Goal: Transaction & Acquisition: Purchase product/service

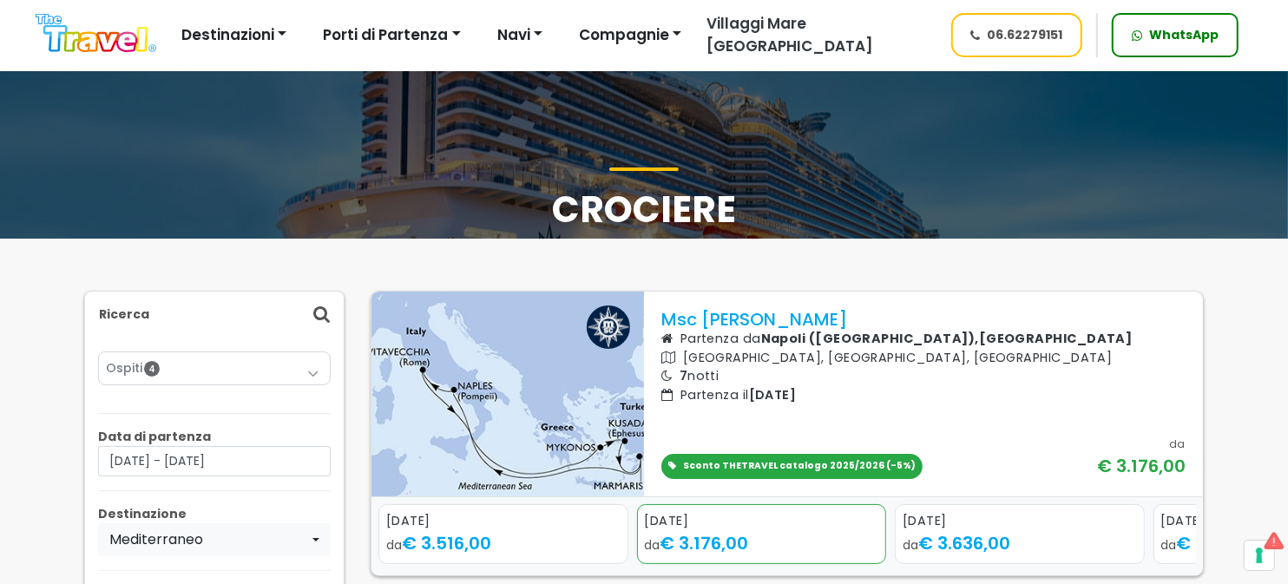
scroll to position [173, 0]
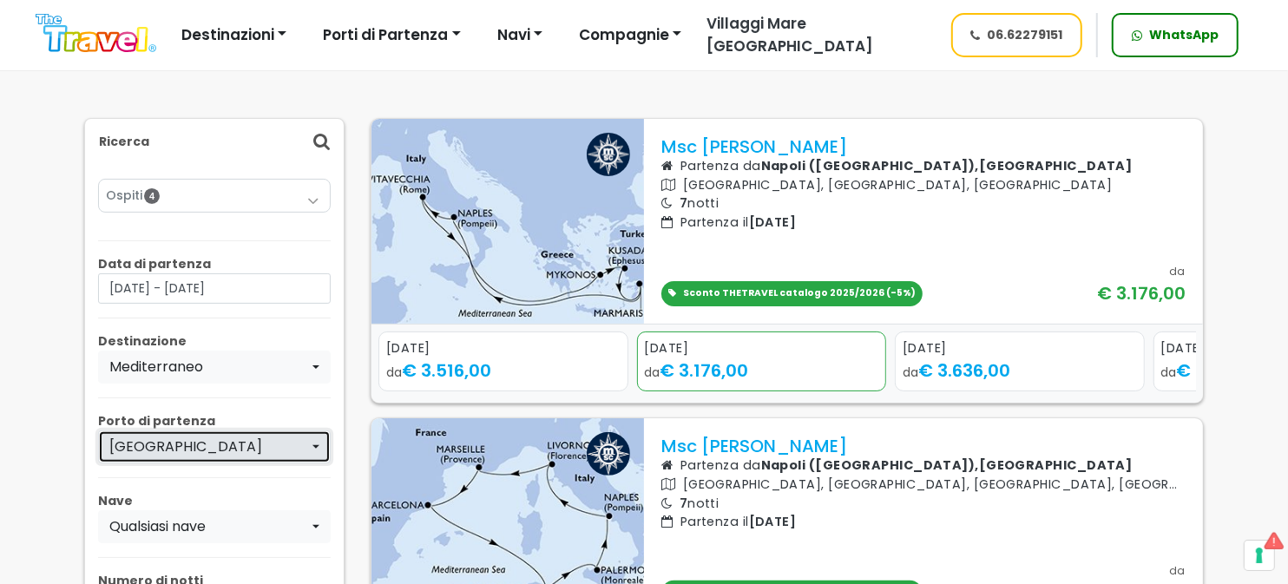
click at [274, 448] on div "[GEOGRAPHIC_DATA]" at bounding box center [209, 447] width 200 height 21
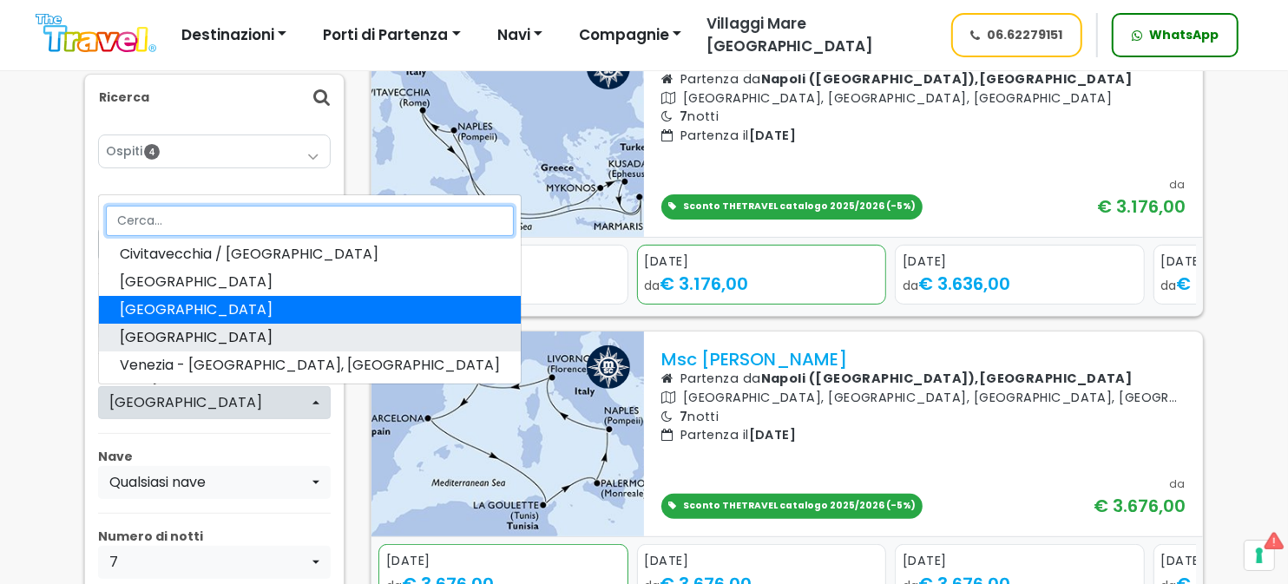
scroll to position [0, 0]
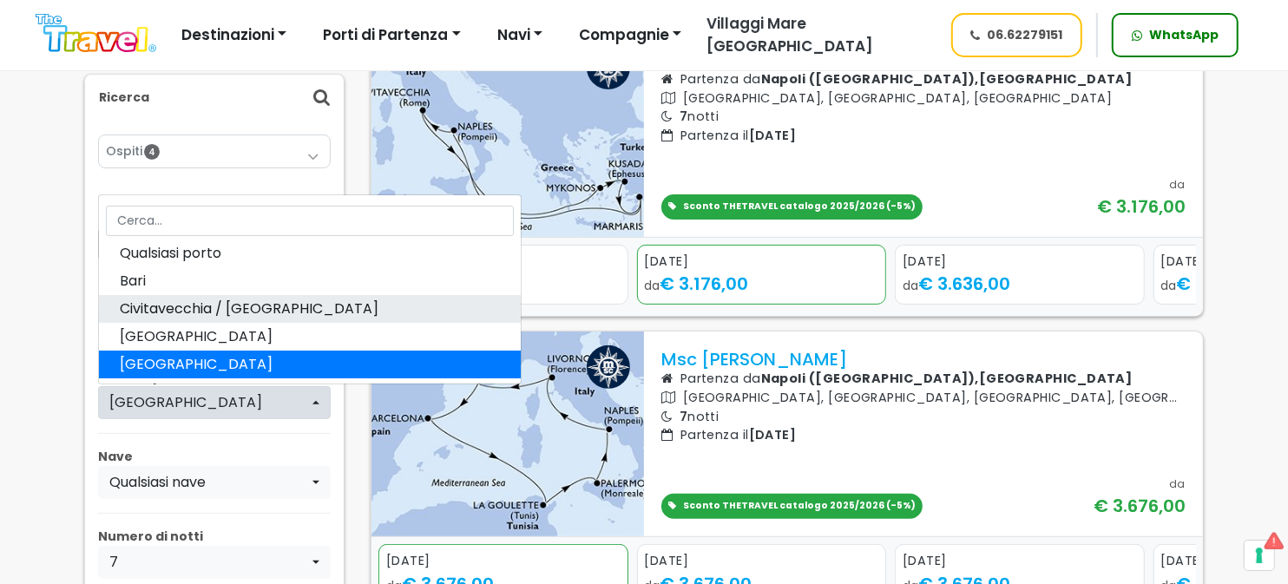
click at [193, 302] on span "Civitavecchia / [GEOGRAPHIC_DATA]" at bounding box center [249, 309] width 259 height 21
select select "CIV"
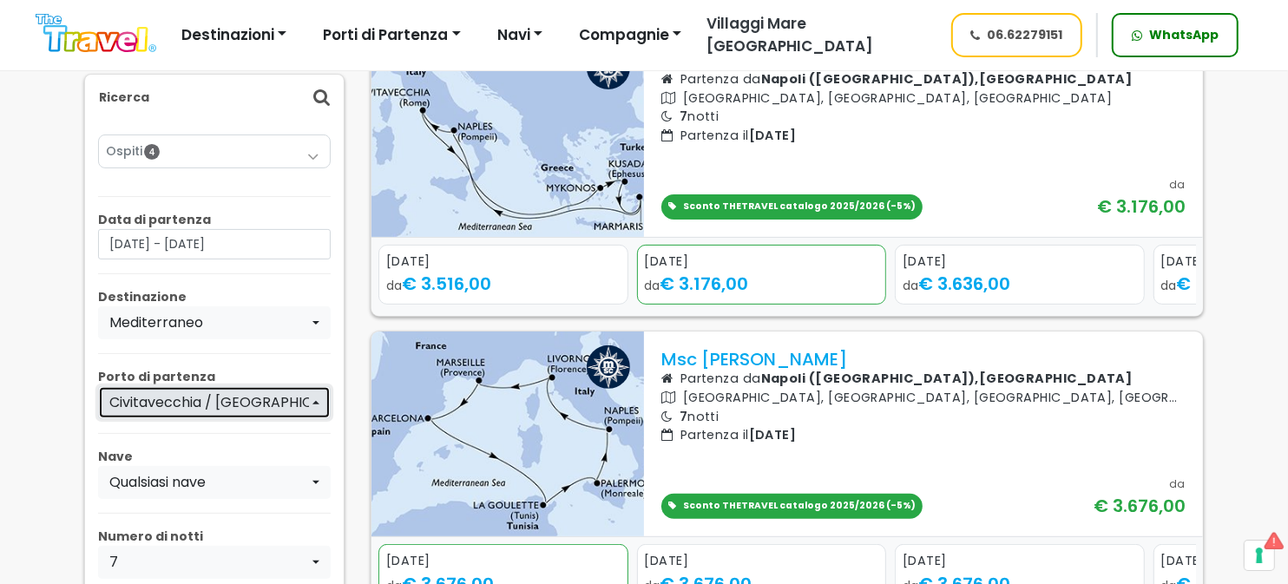
scroll to position [607, 0]
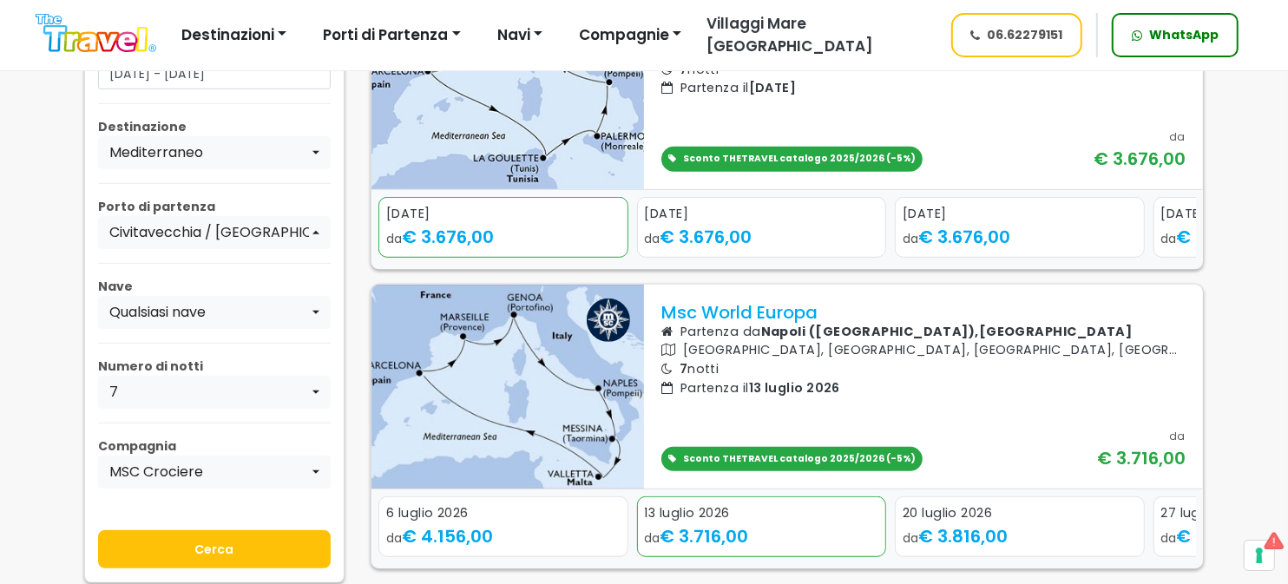
click at [249, 545] on input "Cerca" at bounding box center [214, 549] width 233 height 38
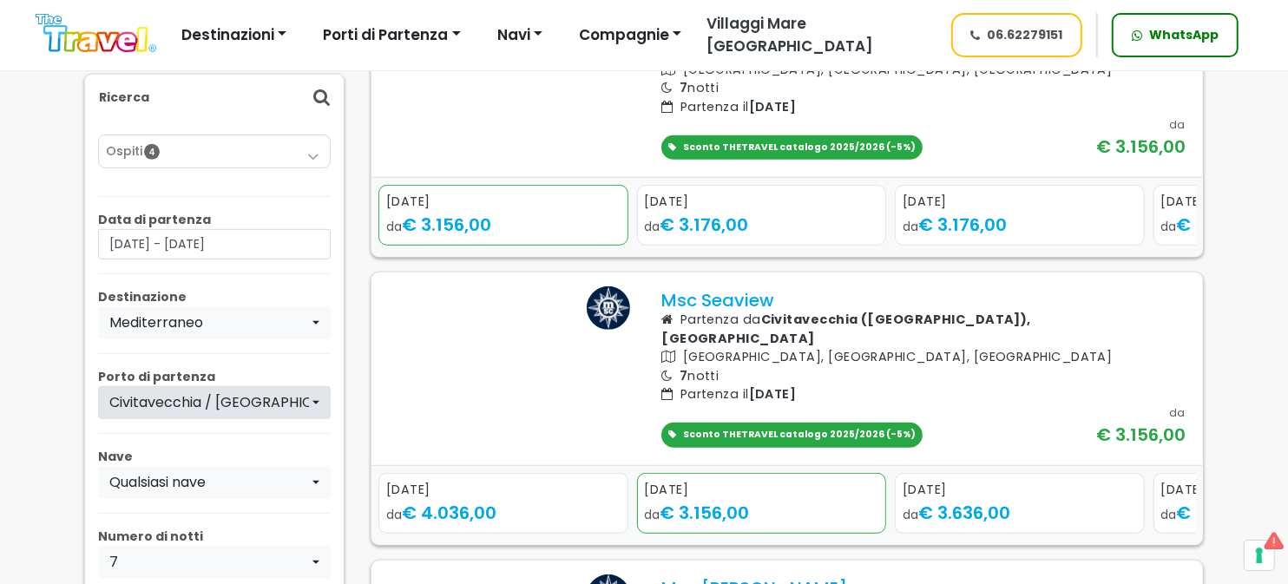
scroll to position [694, 0]
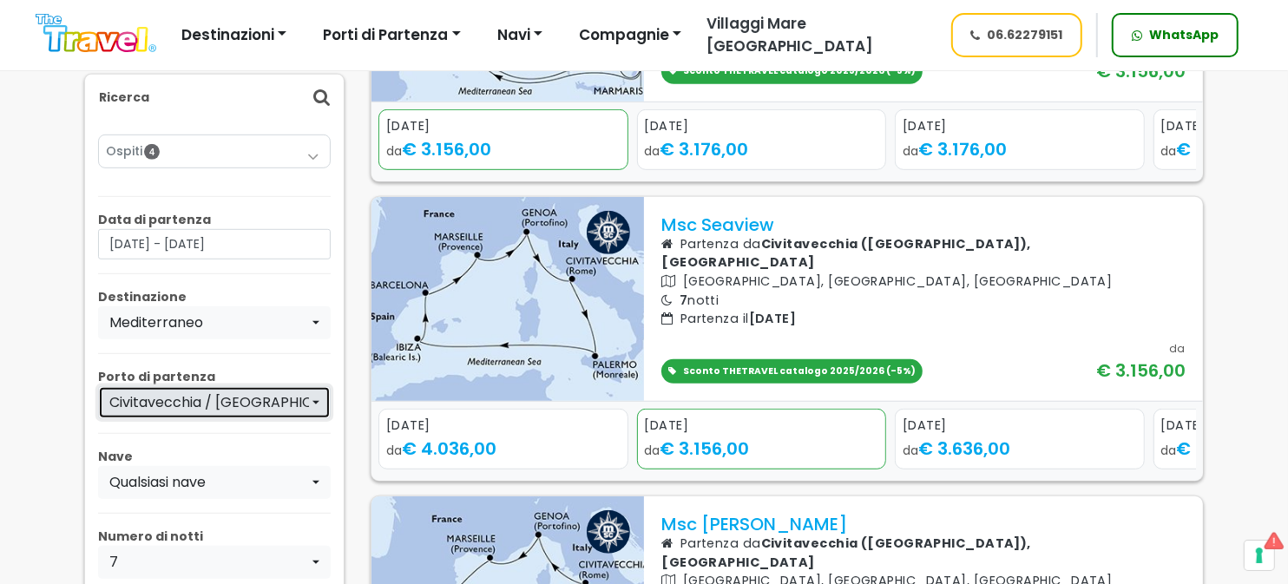
click at [230, 402] on div "Civitavecchia / [GEOGRAPHIC_DATA]" at bounding box center [209, 402] width 200 height 21
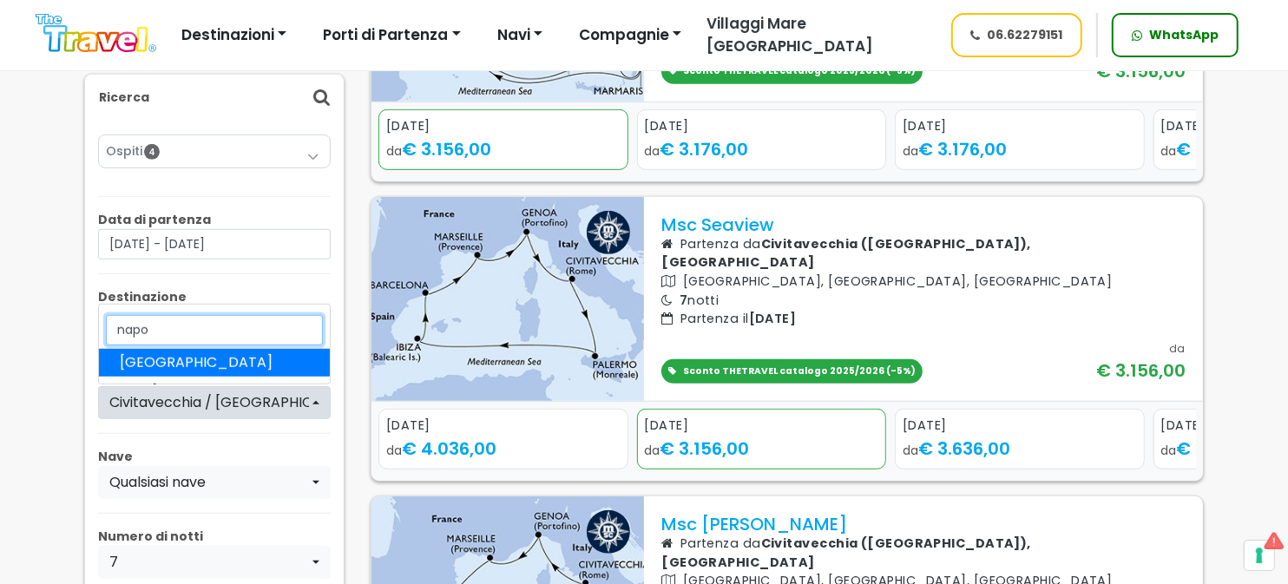
type input "napo"
click at [200, 362] on link "[GEOGRAPHIC_DATA]" at bounding box center [214, 363] width 231 height 28
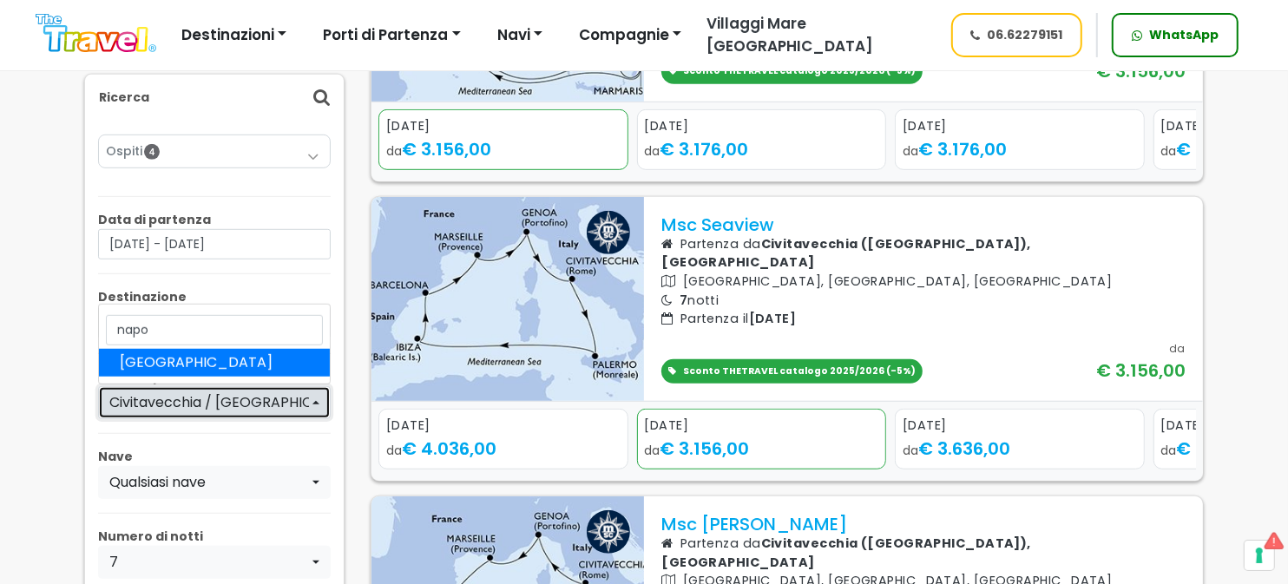
select select "NAP"
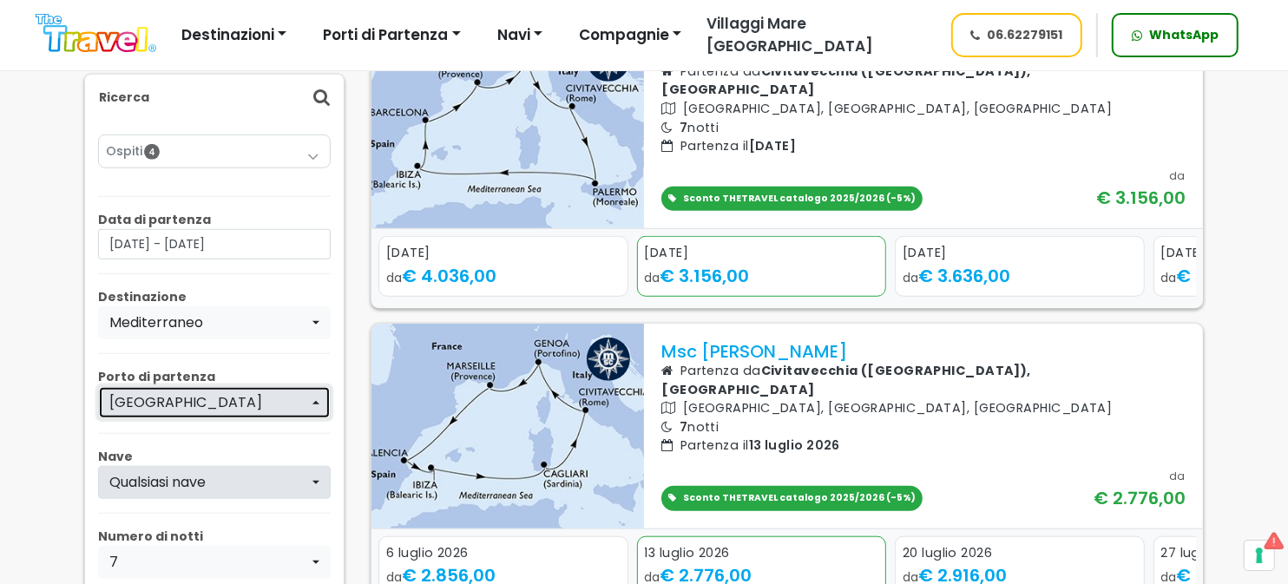
scroll to position [954, 0]
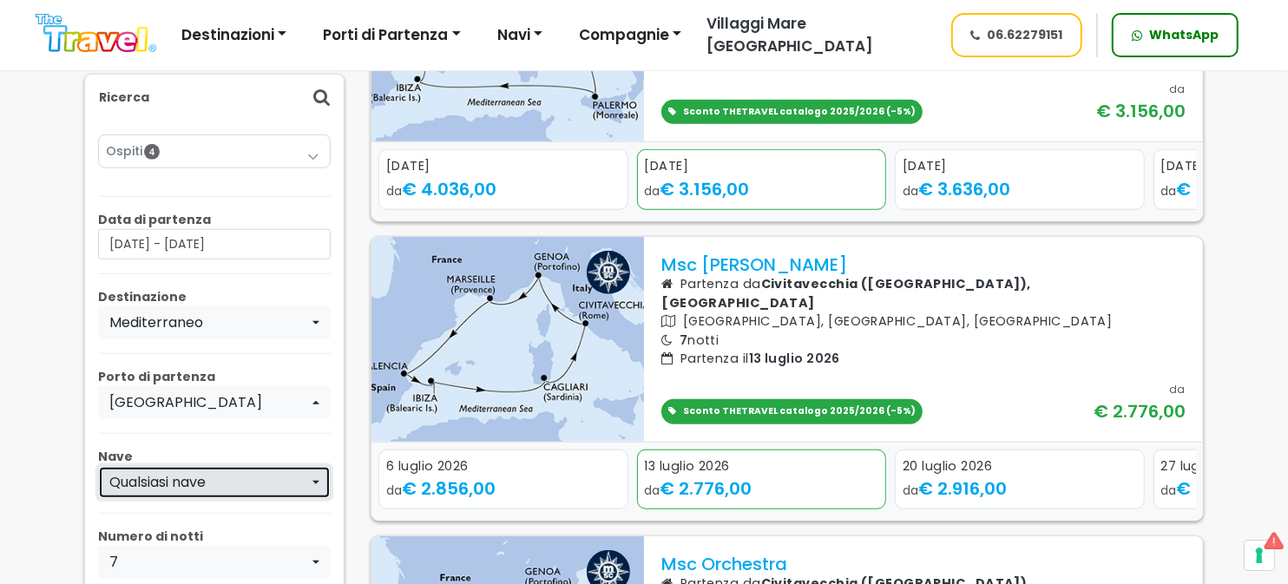
click at [220, 474] on div "Qualsiasi nave" at bounding box center [209, 482] width 200 height 21
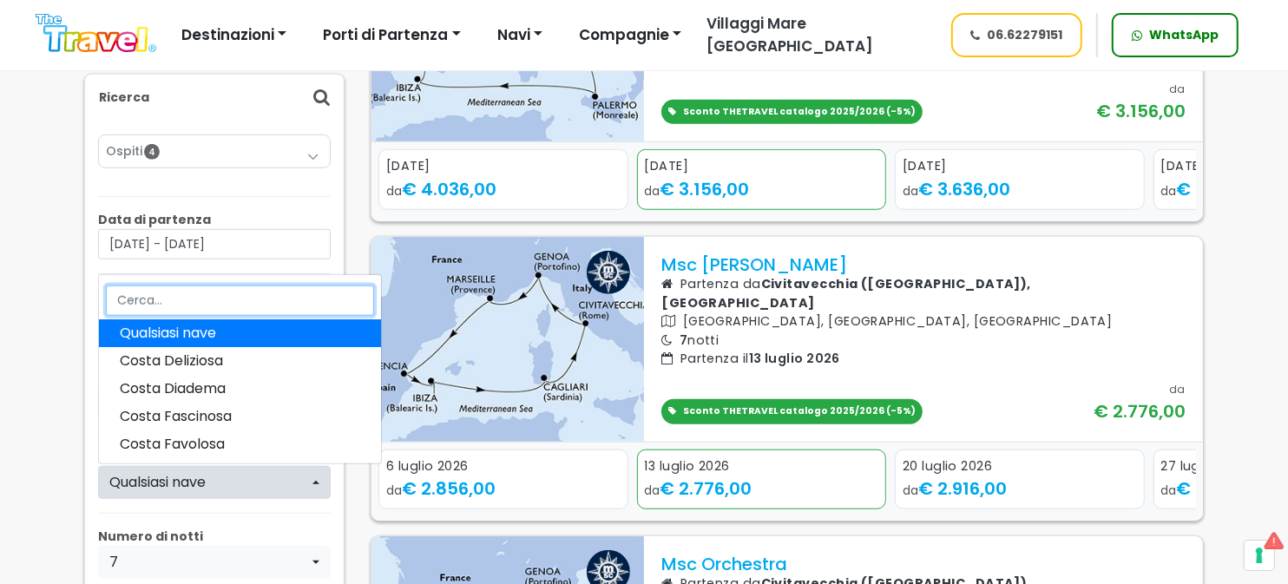
click at [206, 295] on input "Search" at bounding box center [240, 301] width 268 height 30
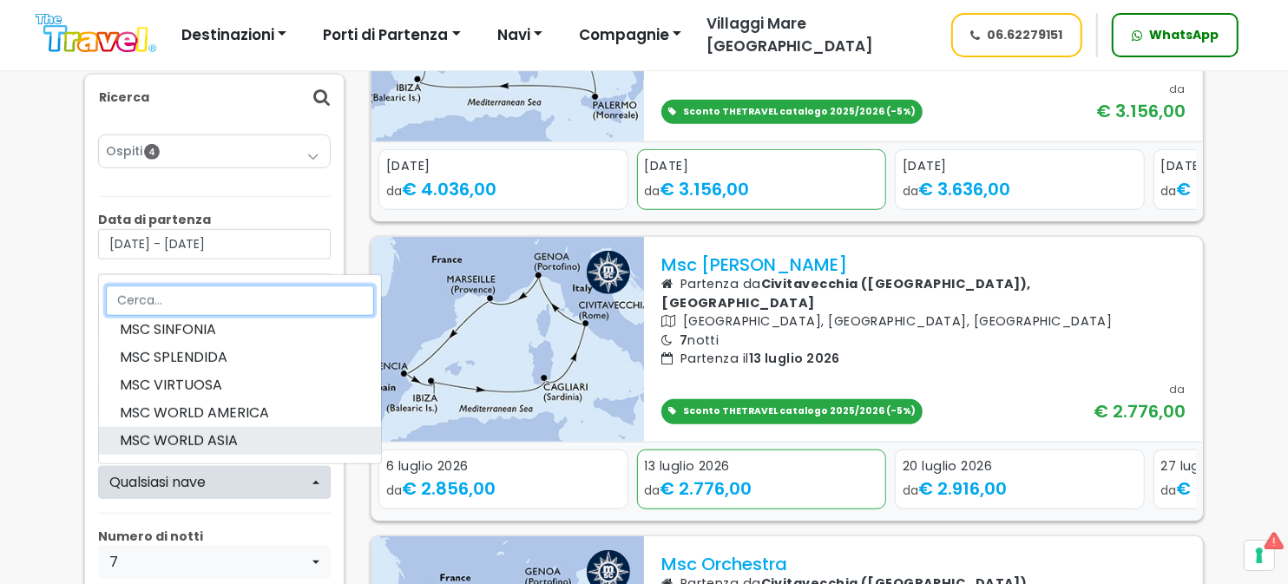
scroll to position [804, 0]
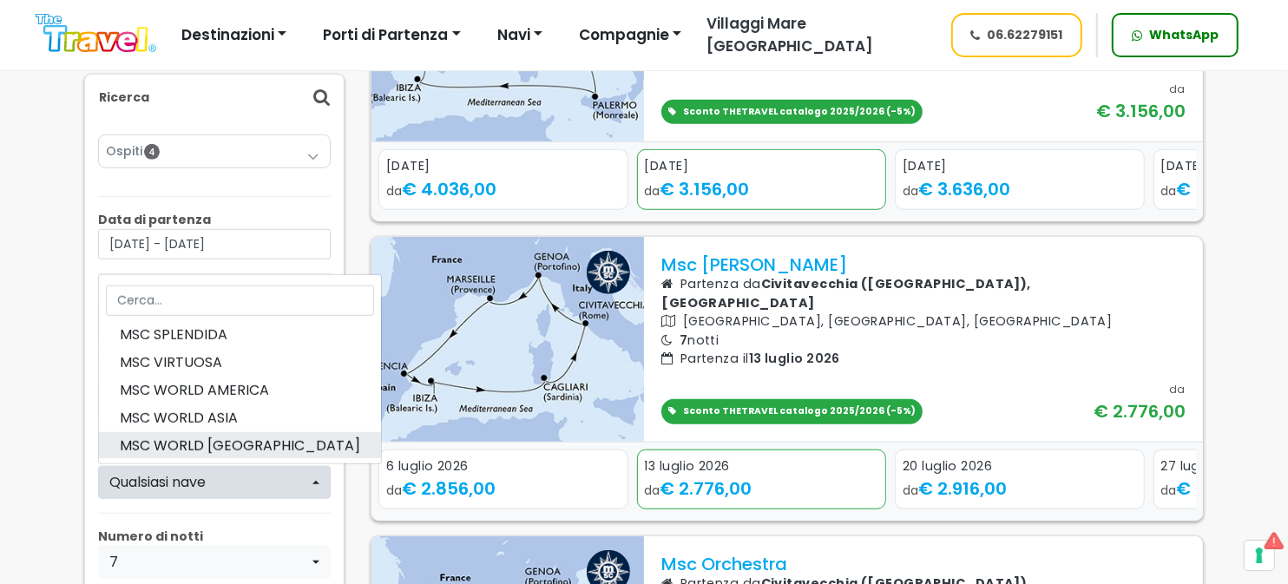
click at [216, 436] on span "MSC WORLD [GEOGRAPHIC_DATA]" at bounding box center [240, 446] width 240 height 21
select select "EU"
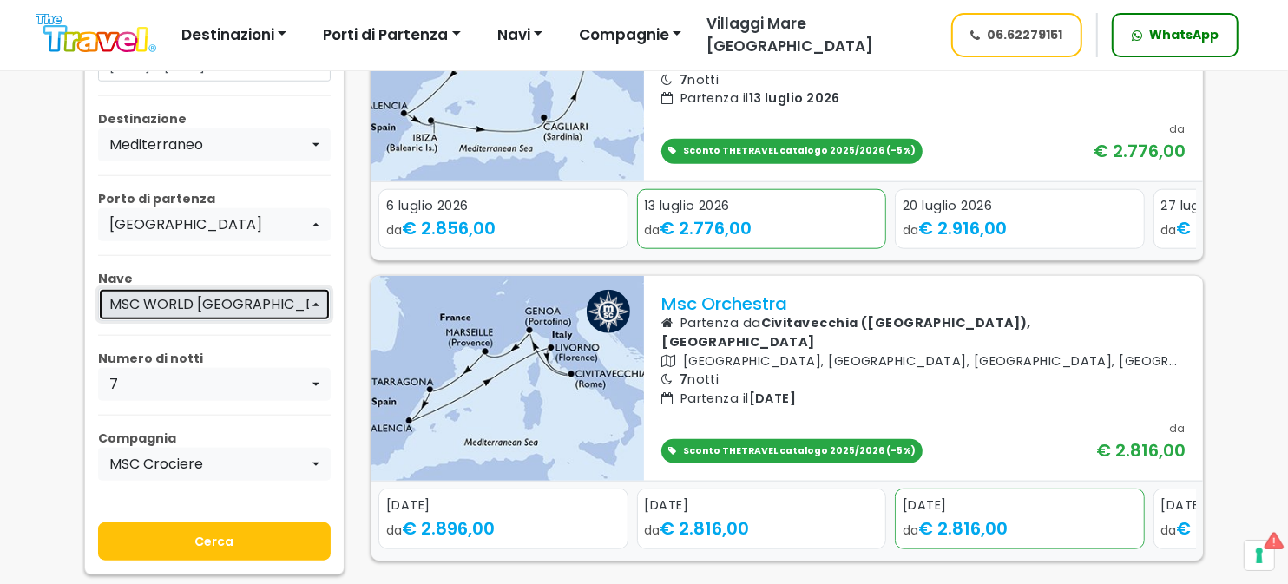
scroll to position [1301, 0]
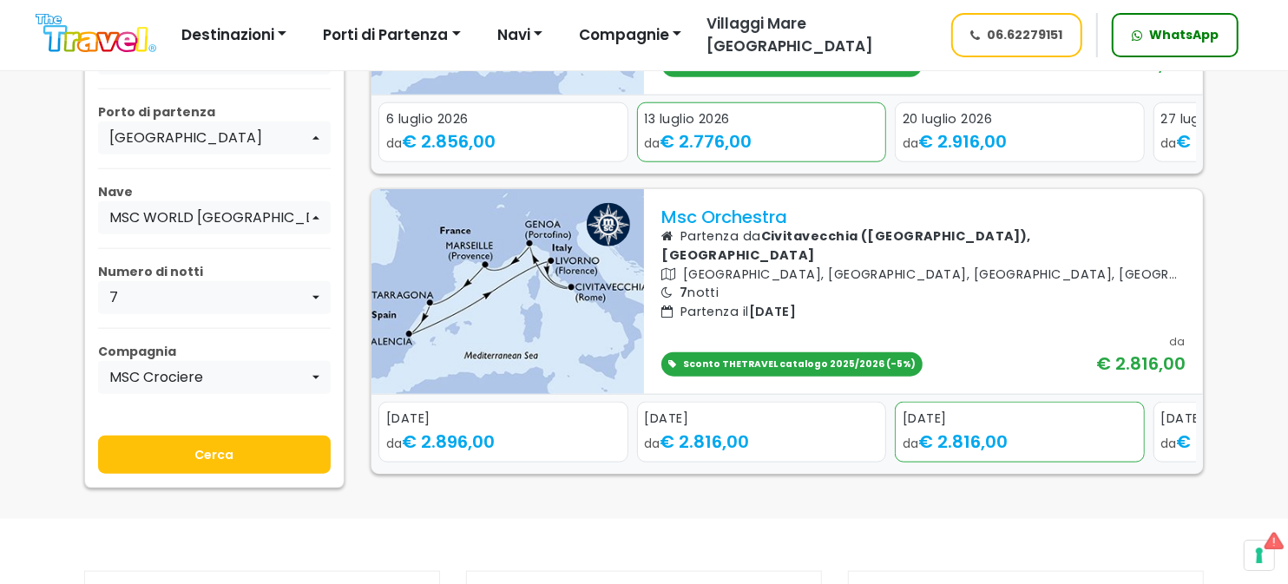
click at [208, 444] on input "Cerca" at bounding box center [214, 455] width 233 height 38
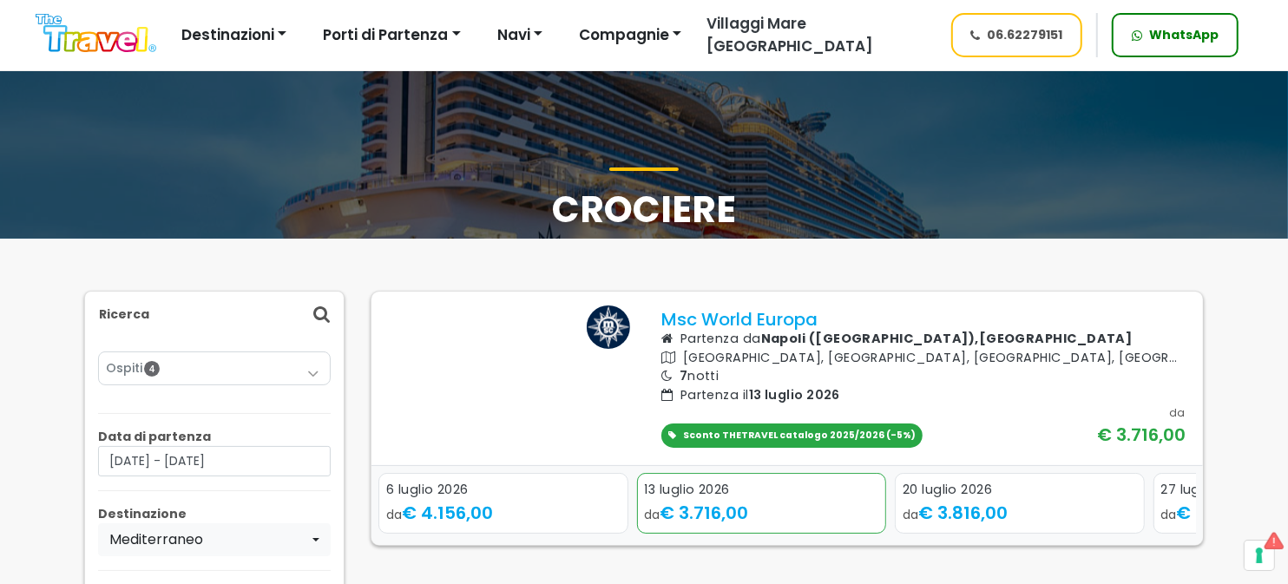
scroll to position [173, 0]
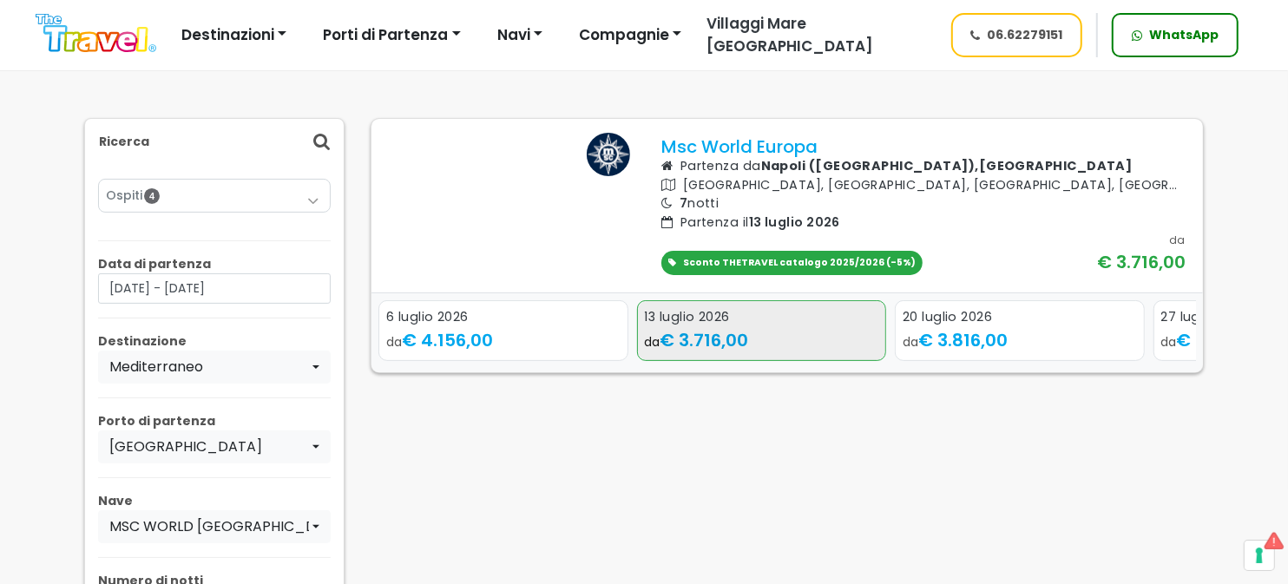
click at [781, 353] on div "da € 3.716,00" at bounding box center [762, 340] width 234 height 26
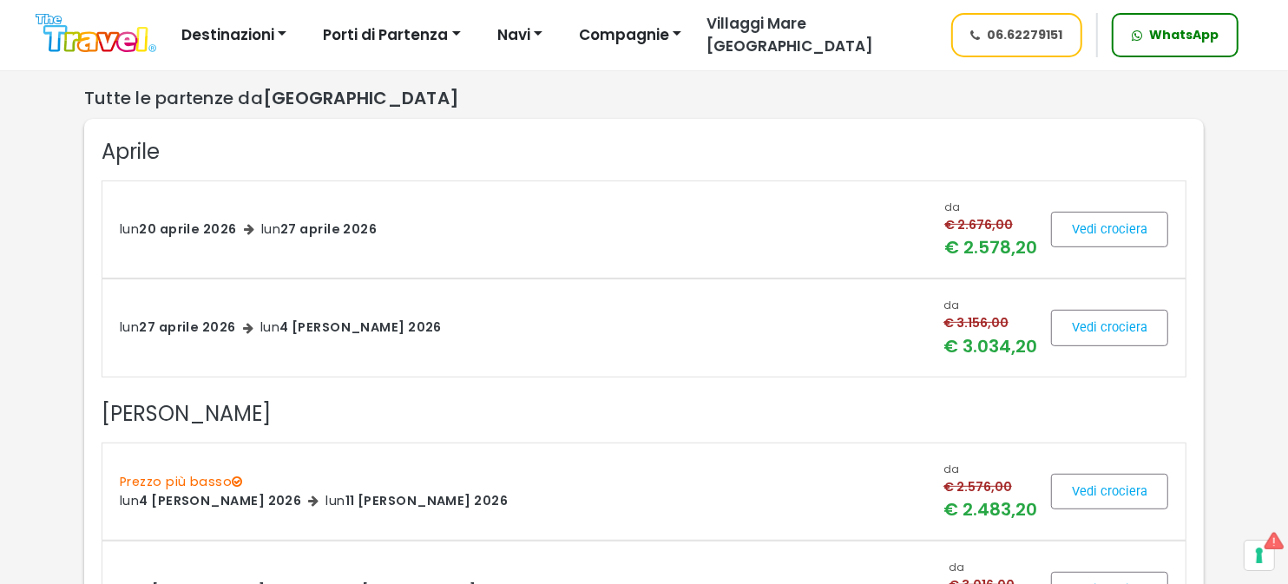
scroll to position [87, 0]
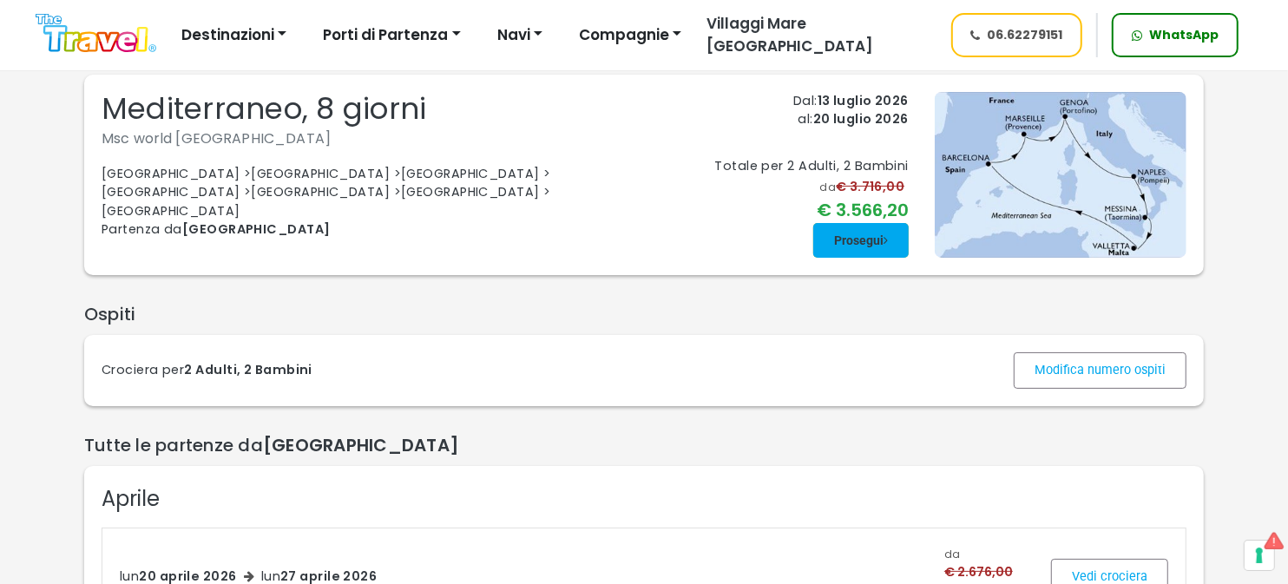
click at [854, 243] on span at bounding box center [860, 241] width 95 height 42
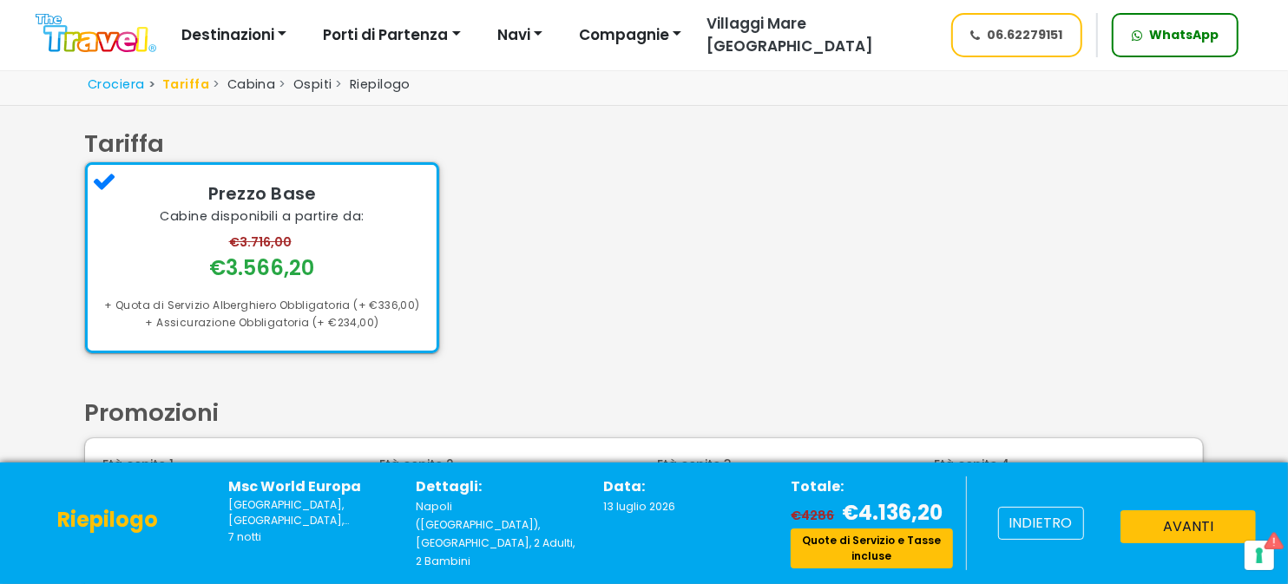
scroll to position [159, 0]
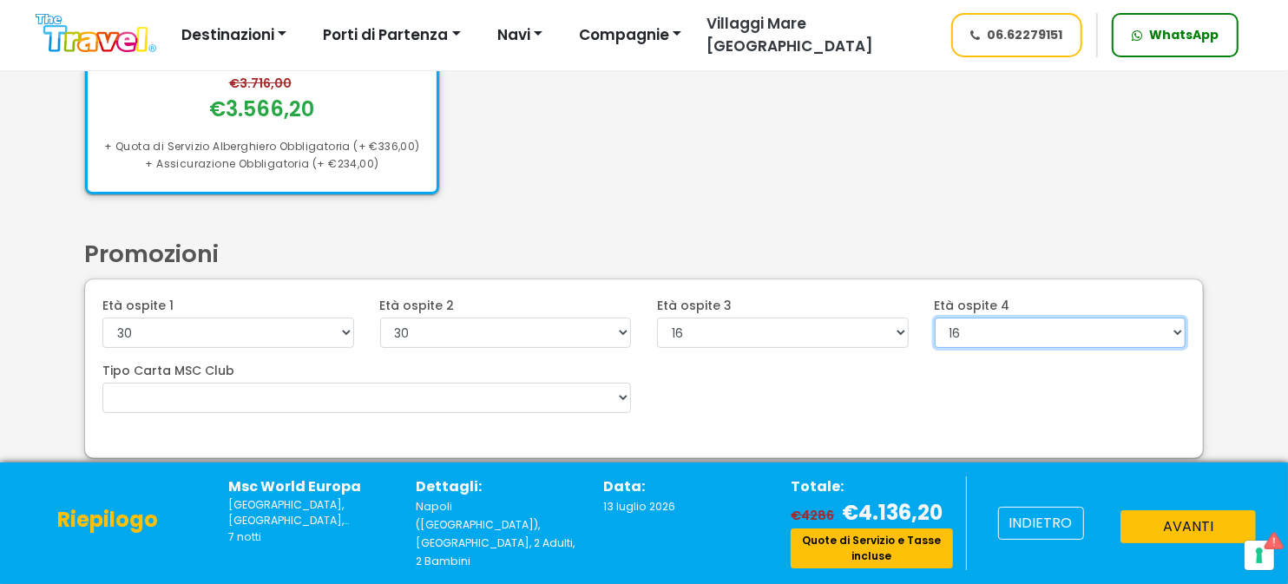
click at [969, 328] on select "0 1 2 3 4 5 6 7 8 9 10 11 12 13 14 15 16 17 18 19 20 21 22" at bounding box center [1061, 333] width 252 height 30
select select "13"
click at [935, 348] on select "0 1 2 3 4 5 6 7 8 9 10 11 12 13 14 15 16 17 18 19 20 21 22" at bounding box center [1061, 333] width 252 height 30
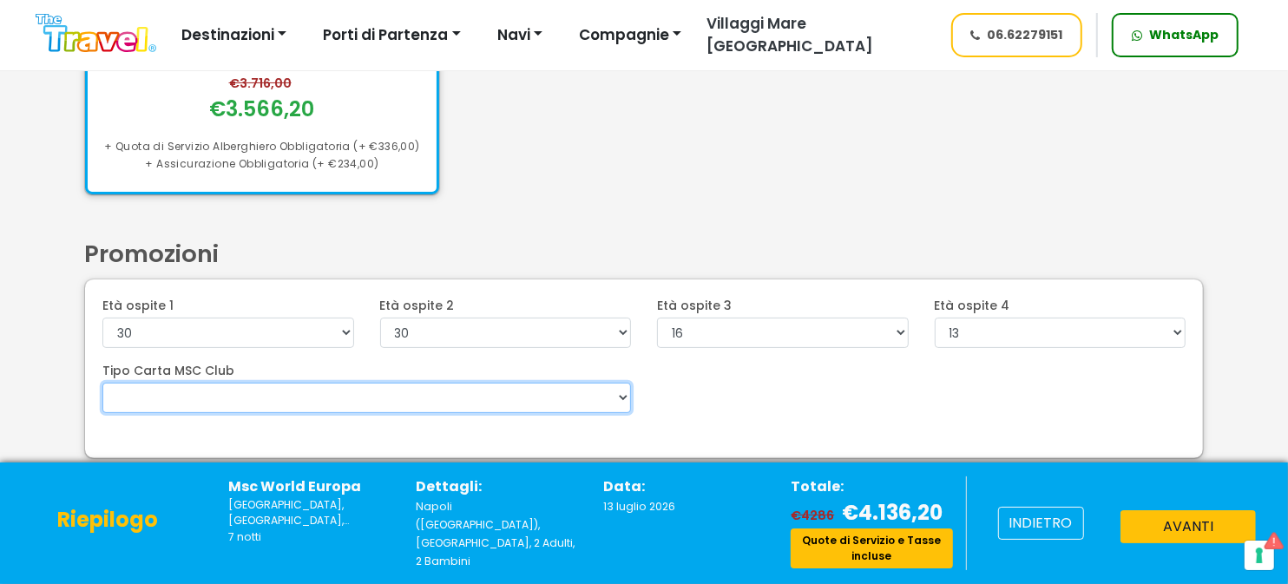
click at [533, 398] on select "VOYAGERS EXCLUSIVES Voyagers Club 5%" at bounding box center [366, 398] width 529 height 30
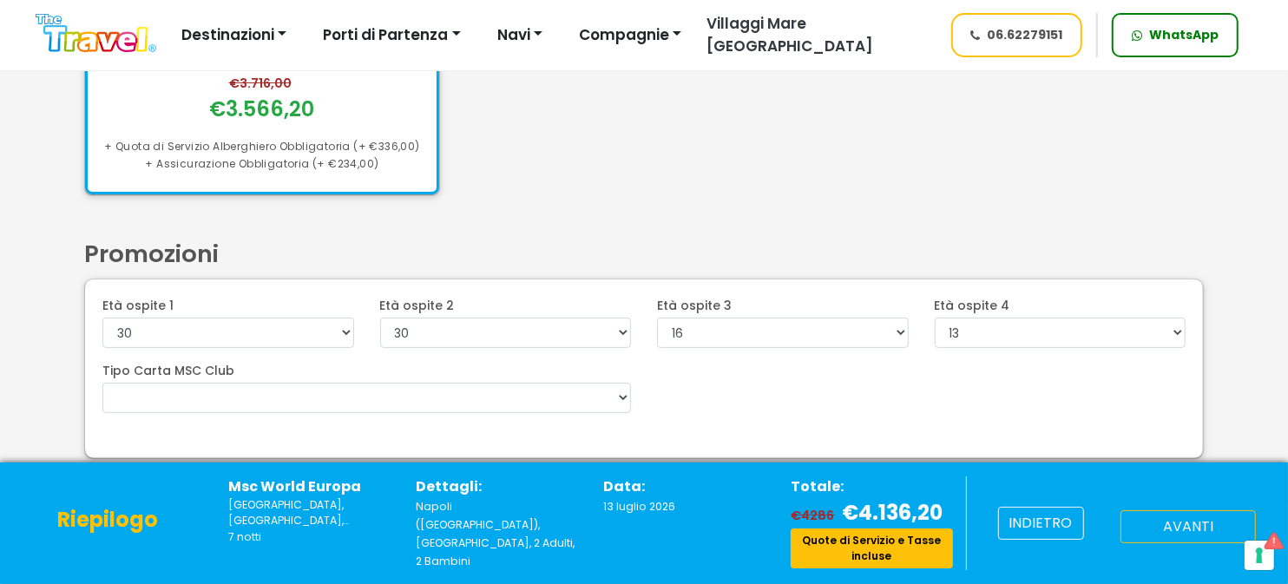
click at [1166, 519] on button "avanti" at bounding box center [1188, 526] width 135 height 33
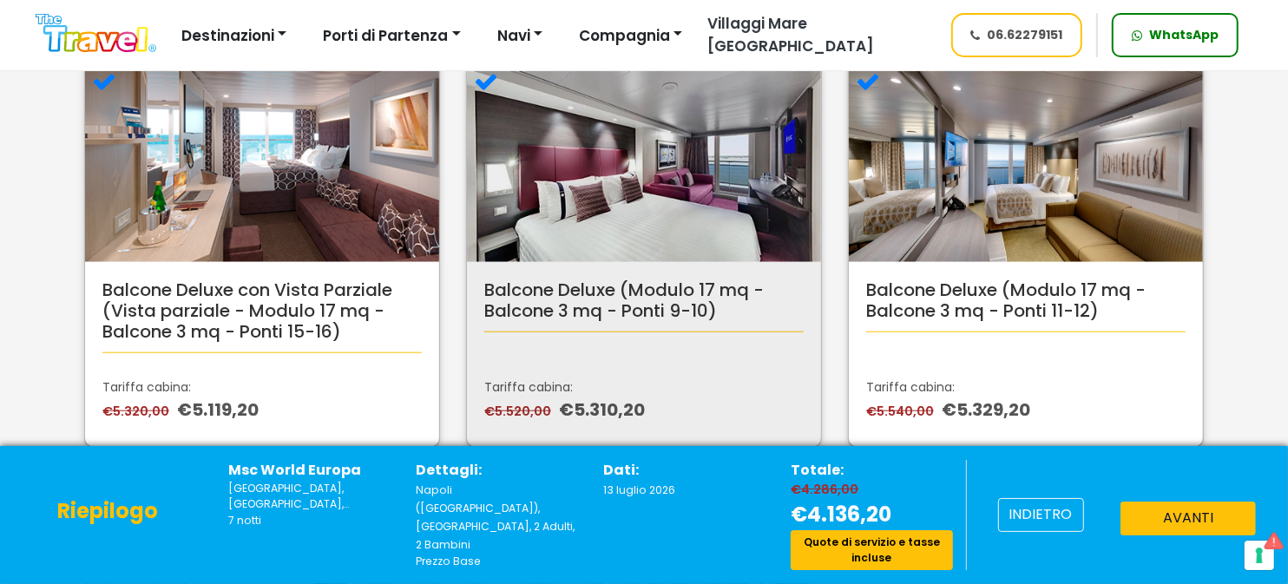
scroll to position [1129, 0]
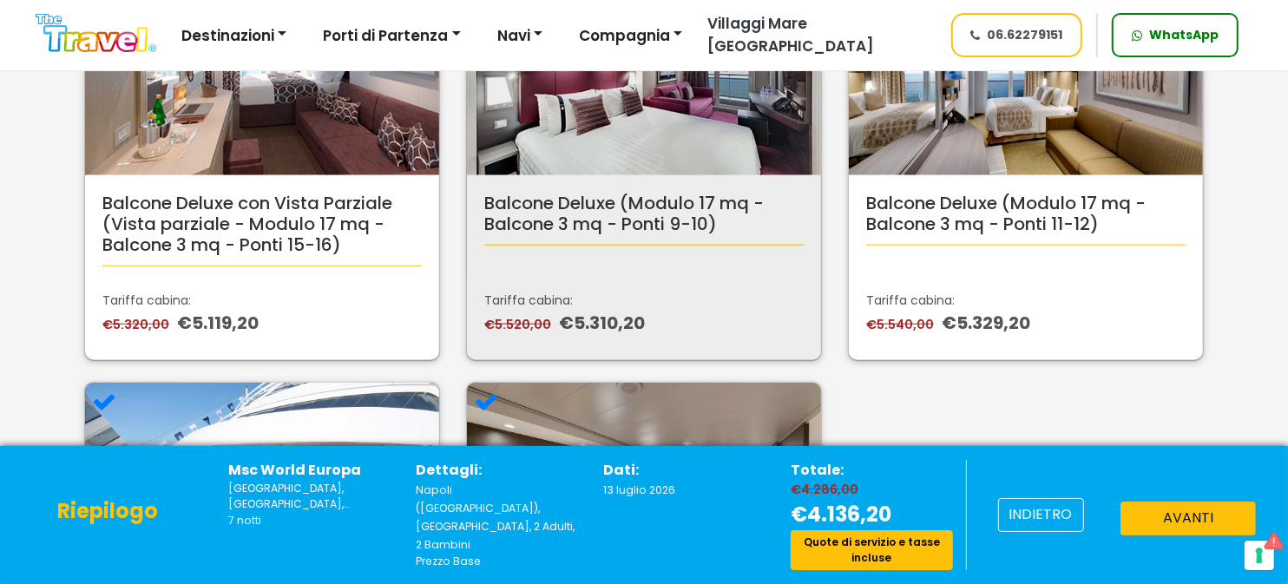
click at [679, 298] on p "Tariffa cabina:" at bounding box center [643, 301] width 319 height 18
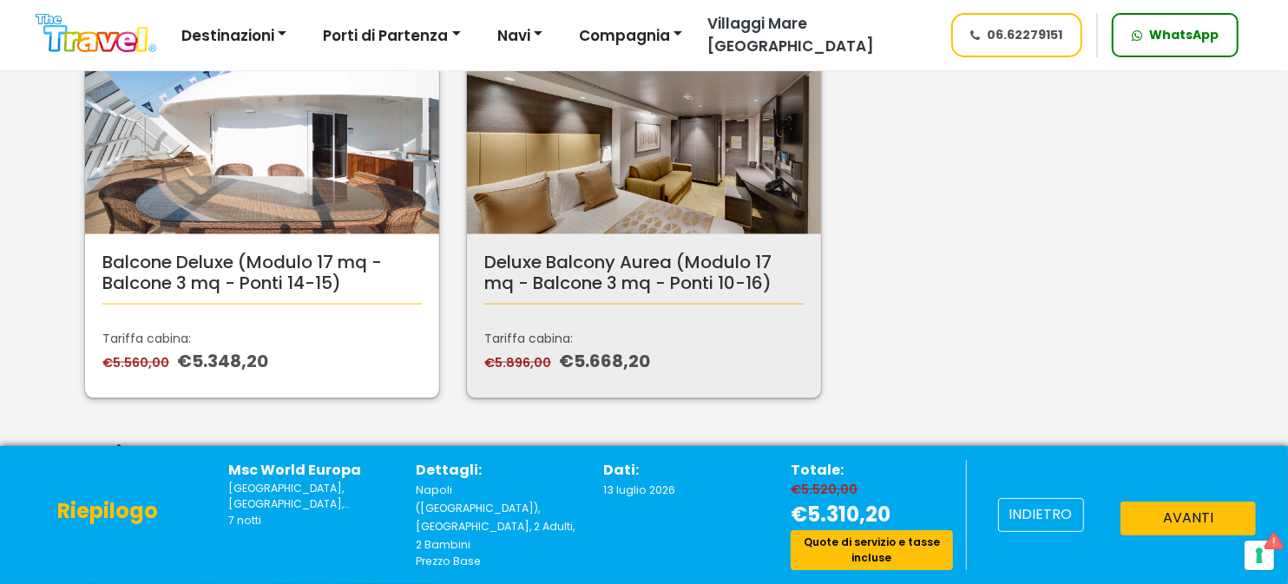
scroll to position [1736, 0]
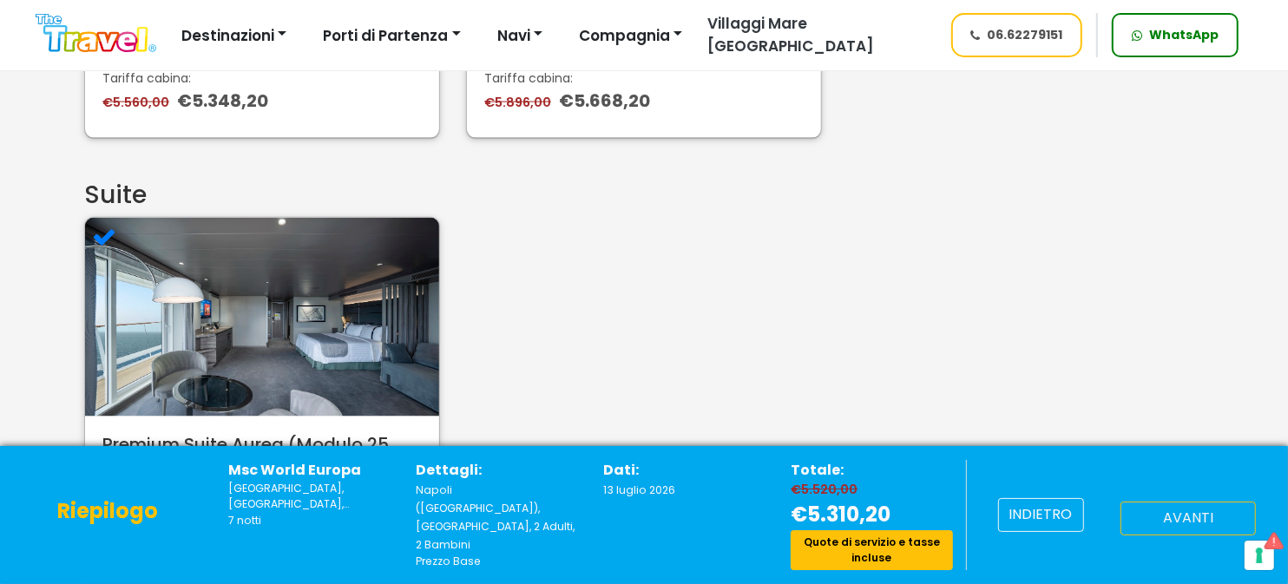
click at [1183, 514] on font "avanti" at bounding box center [1188, 519] width 50 height 20
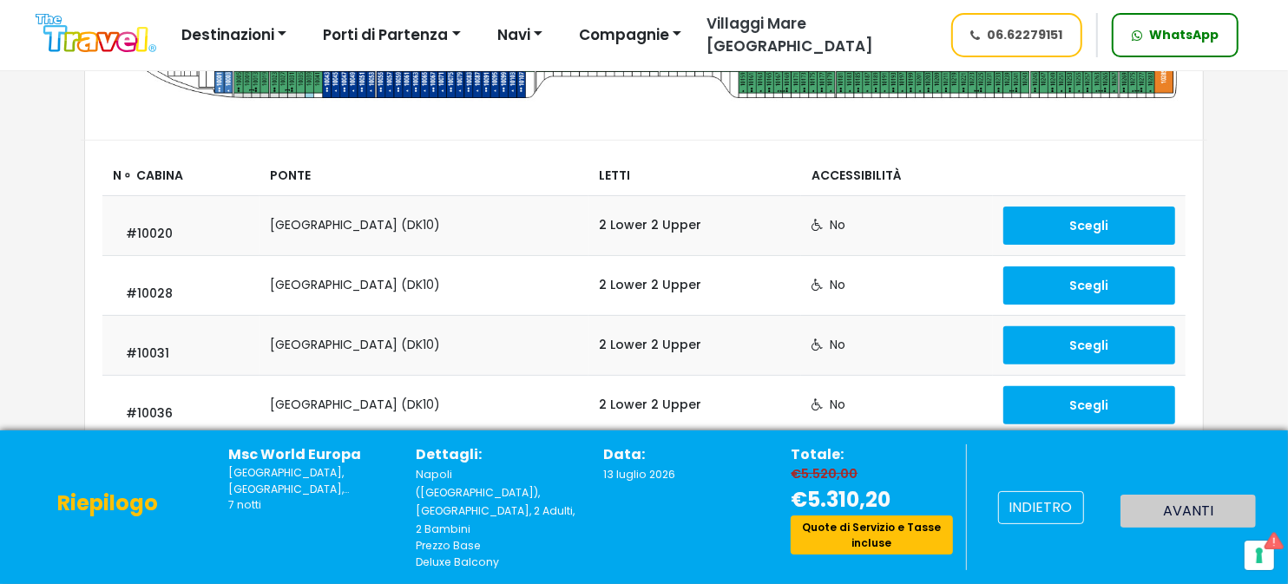
scroll to position [461, 0]
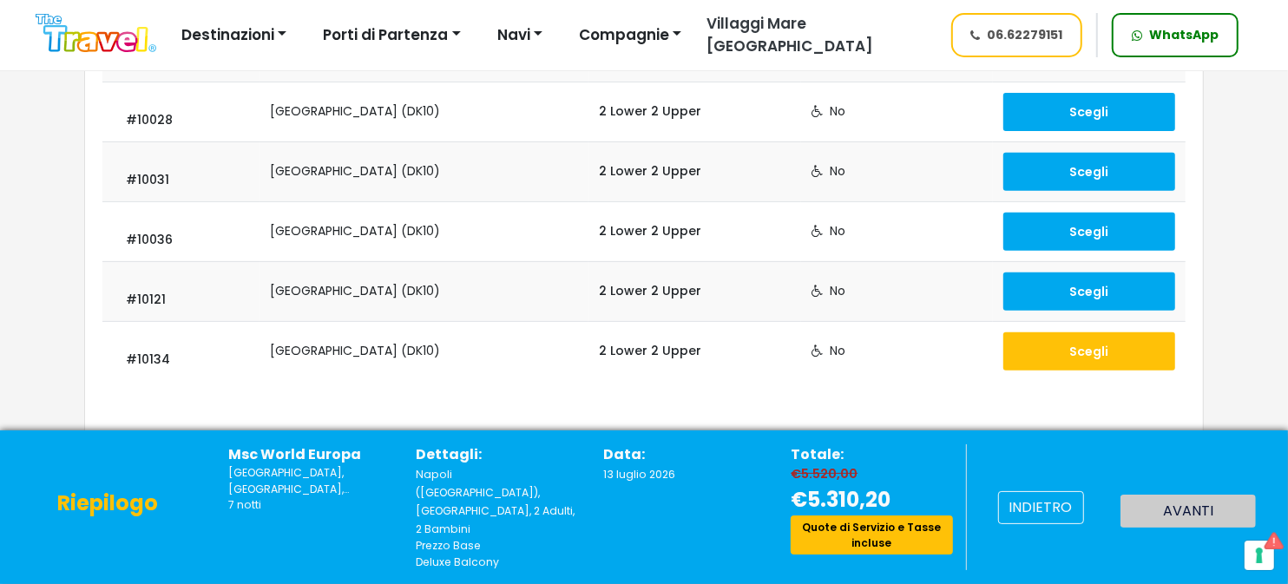
click at [1056, 351] on button "Scegli" at bounding box center [1090, 351] width 172 height 38
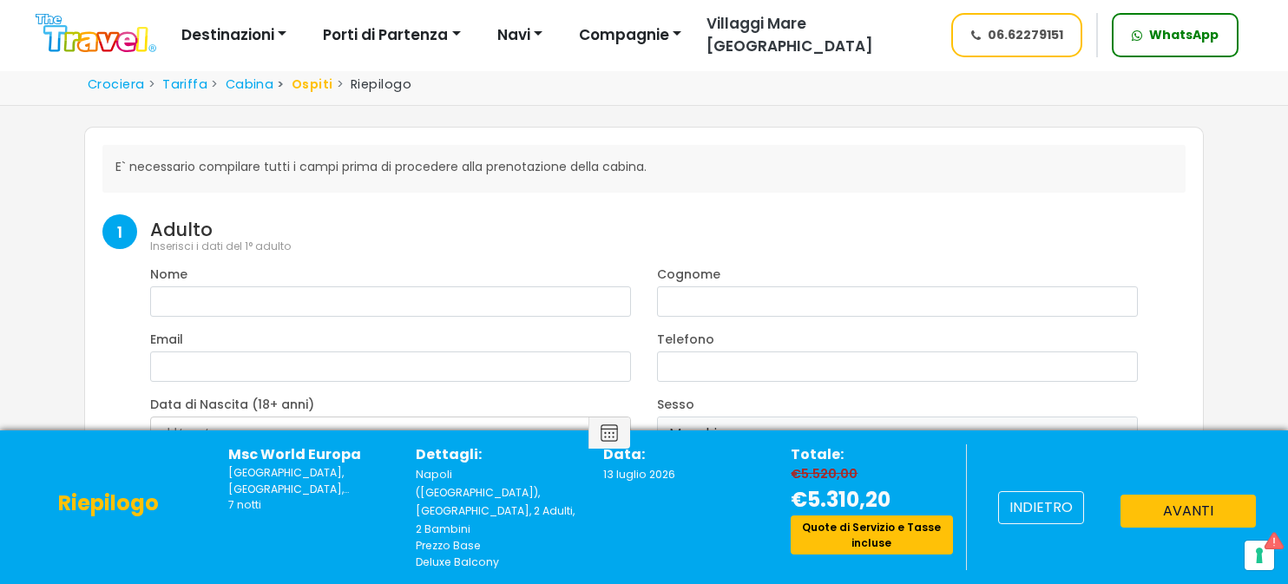
select select "8"
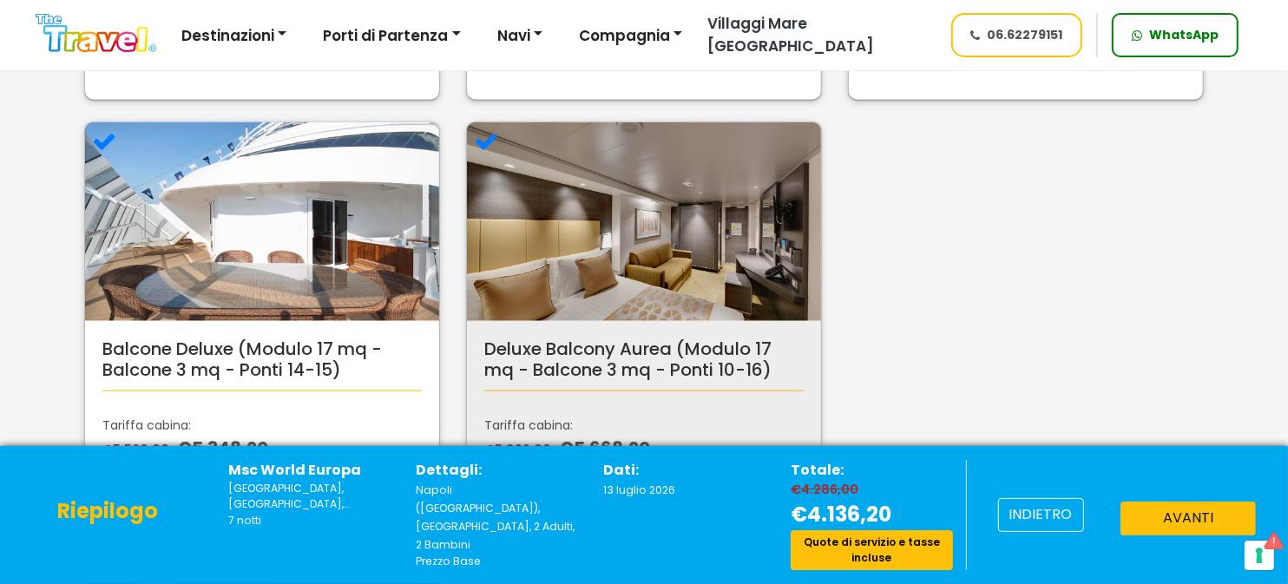
scroll to position [1129, 0]
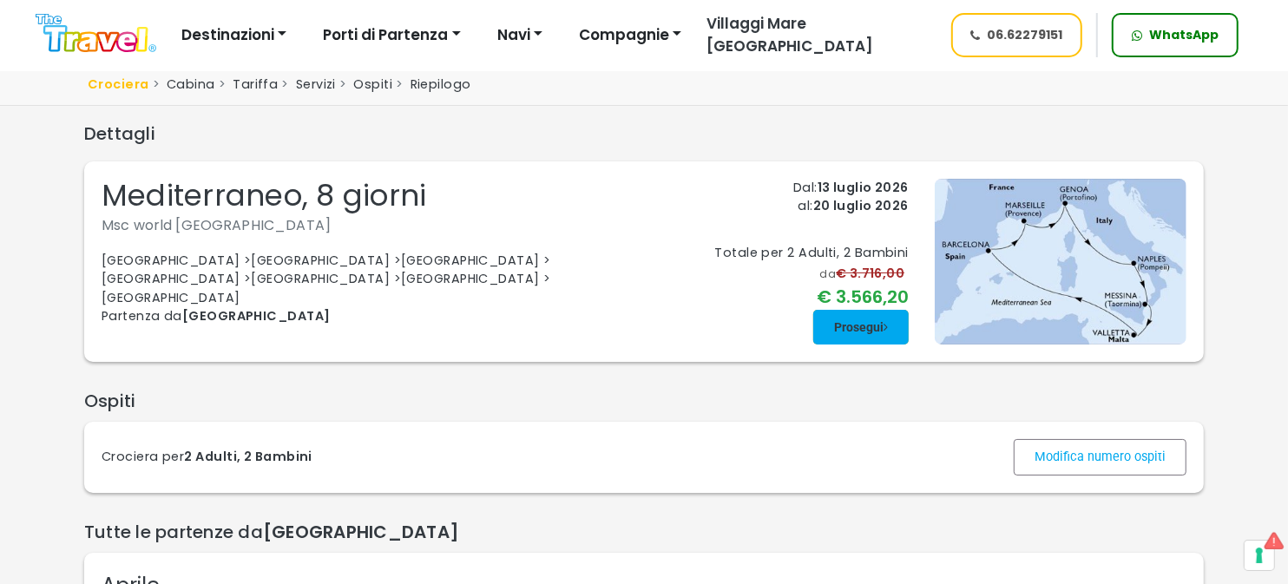
click at [862, 333] on span at bounding box center [860, 327] width 95 height 42
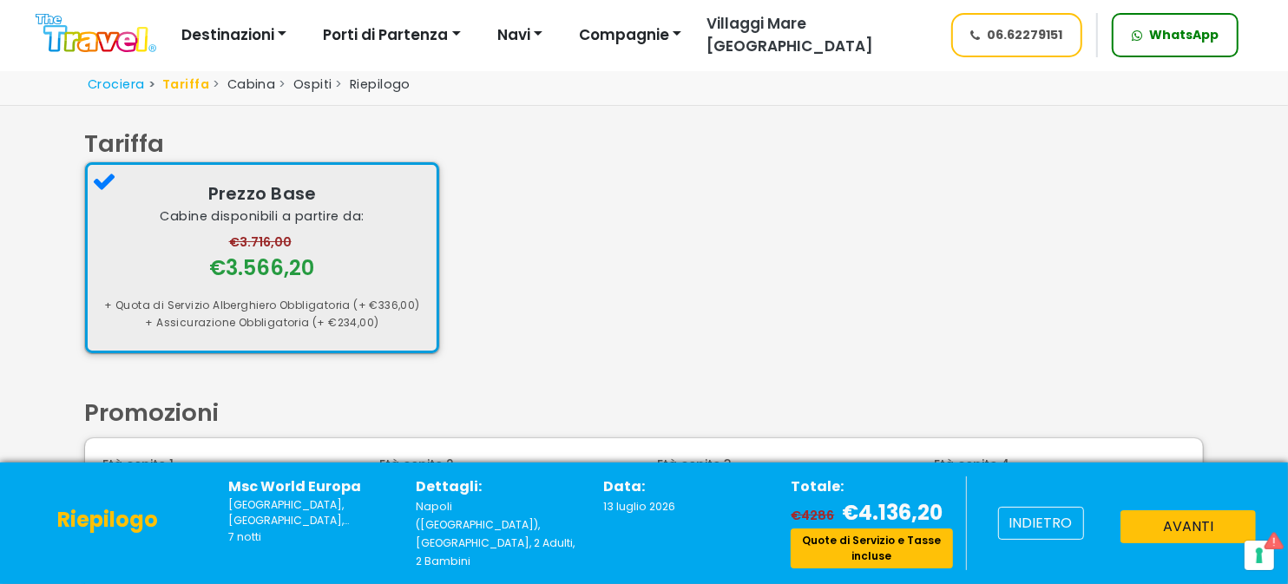
click at [374, 277] on div "Prezzo Base Cabine disponibili a partire da: €3.716,00 €3.566,20 + Quota di Ser…" at bounding box center [262, 257] width 356 height 192
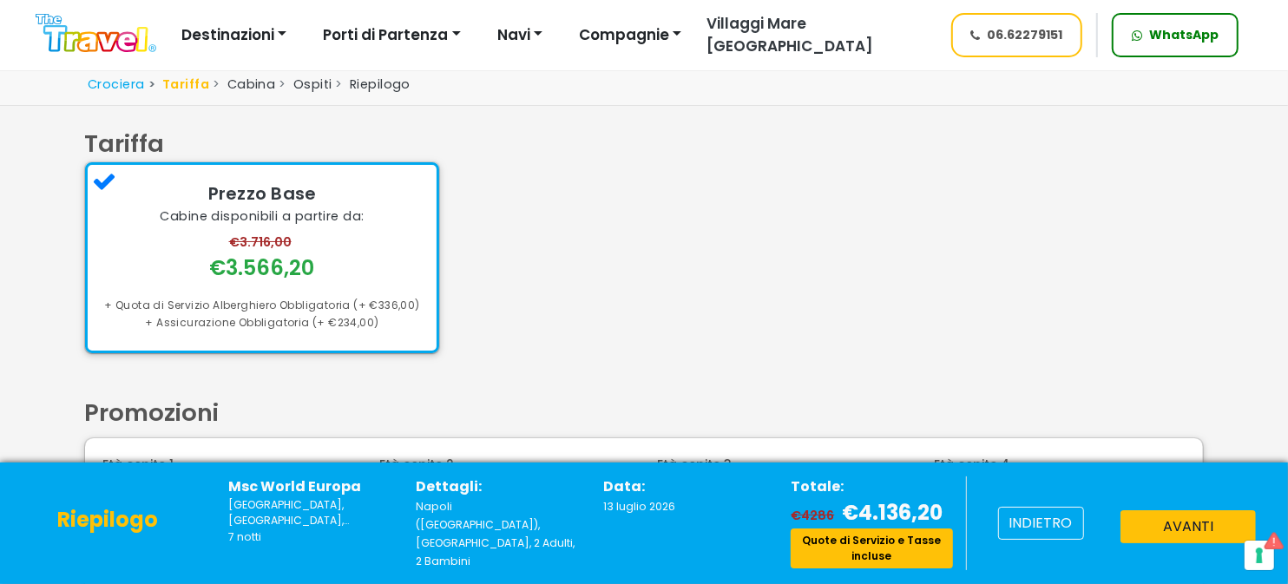
scroll to position [159, 0]
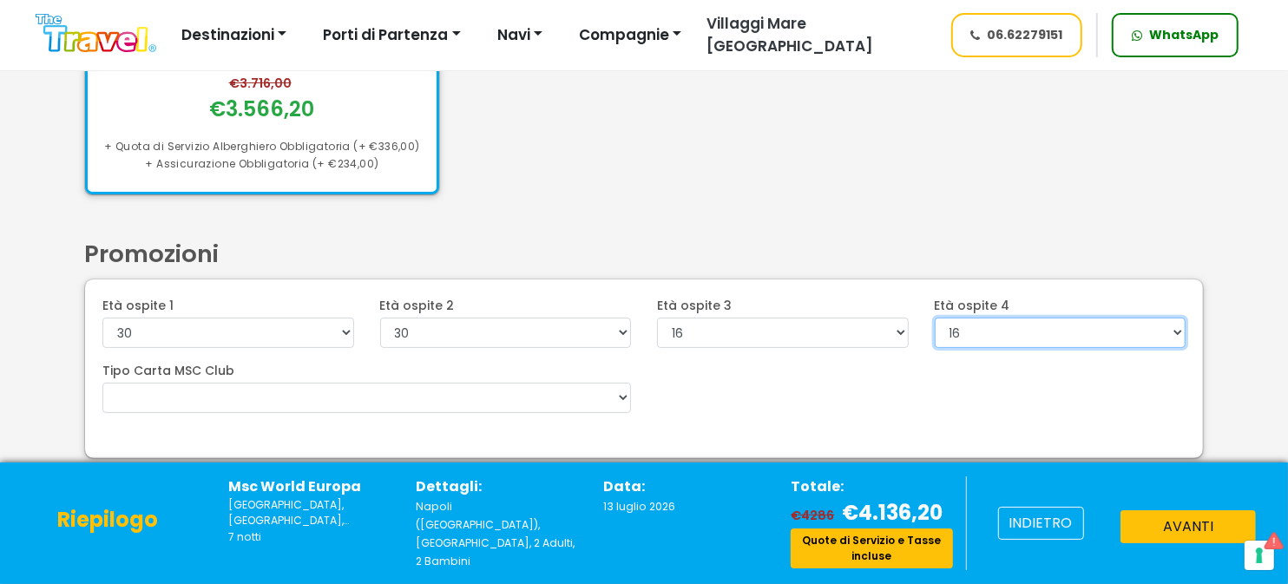
click at [980, 334] on select "0 1 2 3 4 5 6 7 8 9 10 11 12 13 14 15 16 17 18 19 20 21 22" at bounding box center [1061, 333] width 252 height 30
select select "13"
click at [935, 348] on select "0 1 2 3 4 5 6 7 8 9 10 11 12 13 14 15 16 17 18 19 20 21 22" at bounding box center [1061, 333] width 252 height 30
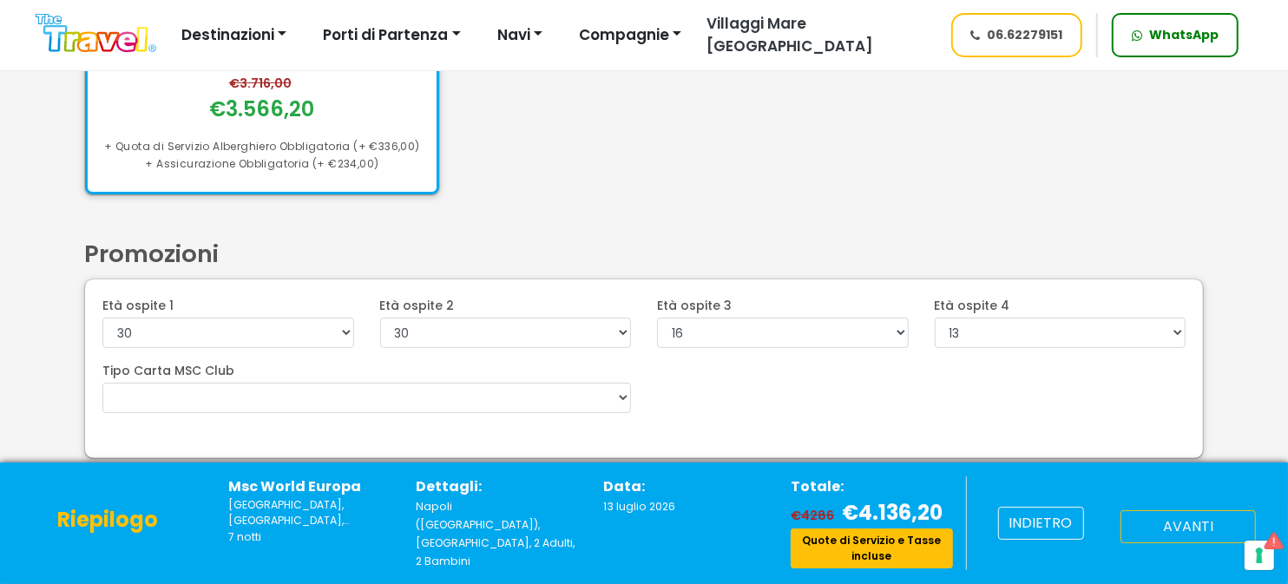
click at [1171, 523] on button "avanti" at bounding box center [1188, 526] width 135 height 33
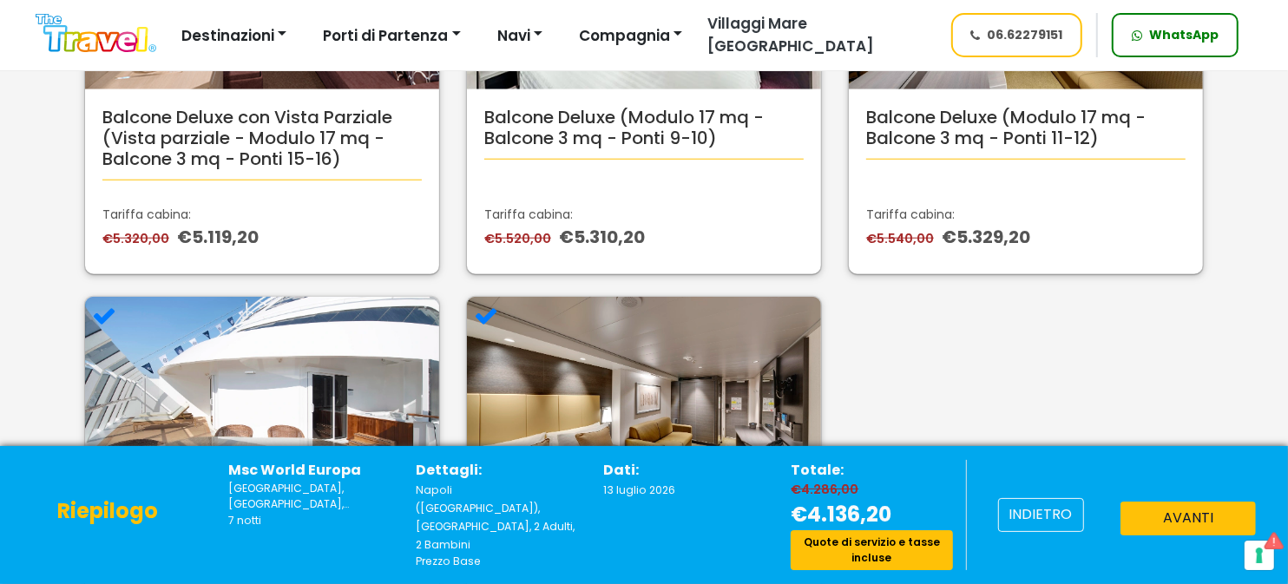
scroll to position [1129, 0]
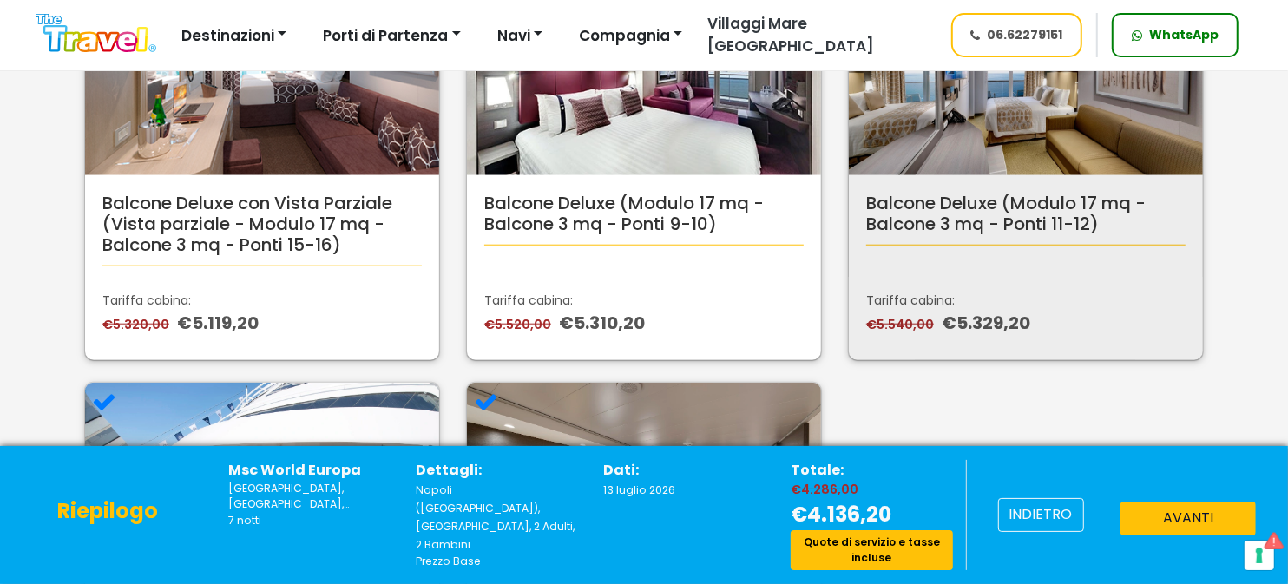
click at [955, 285] on div "Balcone Deluxe (Modulo 17 mq - Balcone 3 mq - Ponti 11-12) Tariffa cabina: €5.5…" at bounding box center [1026, 267] width 354 height 185
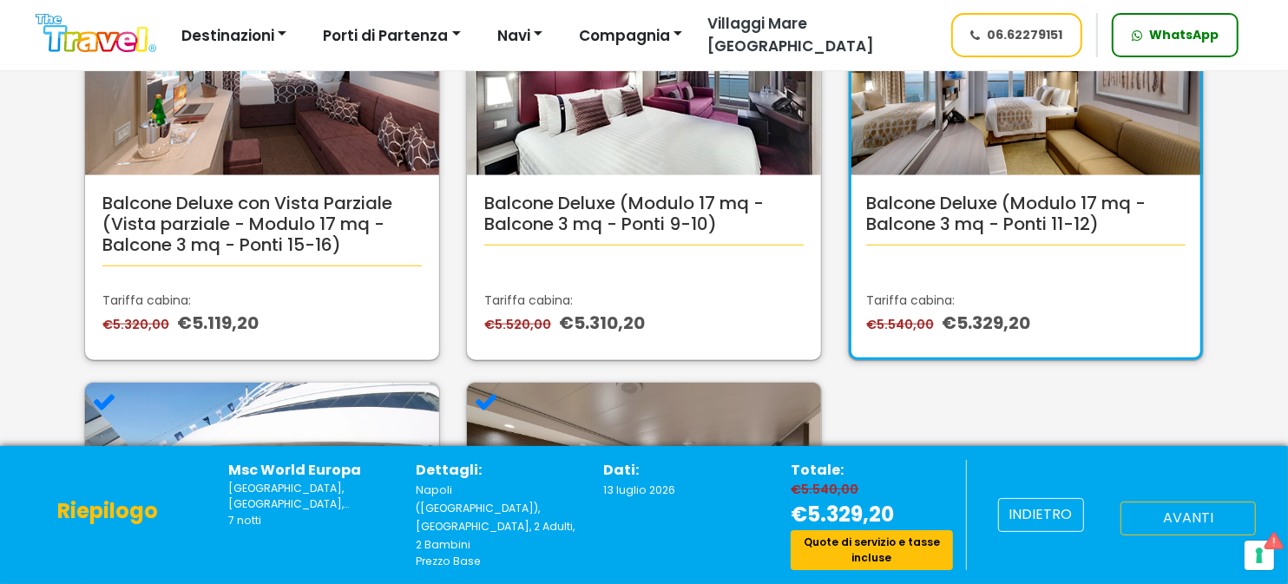
click at [1160, 516] on button "avanti" at bounding box center [1188, 519] width 135 height 34
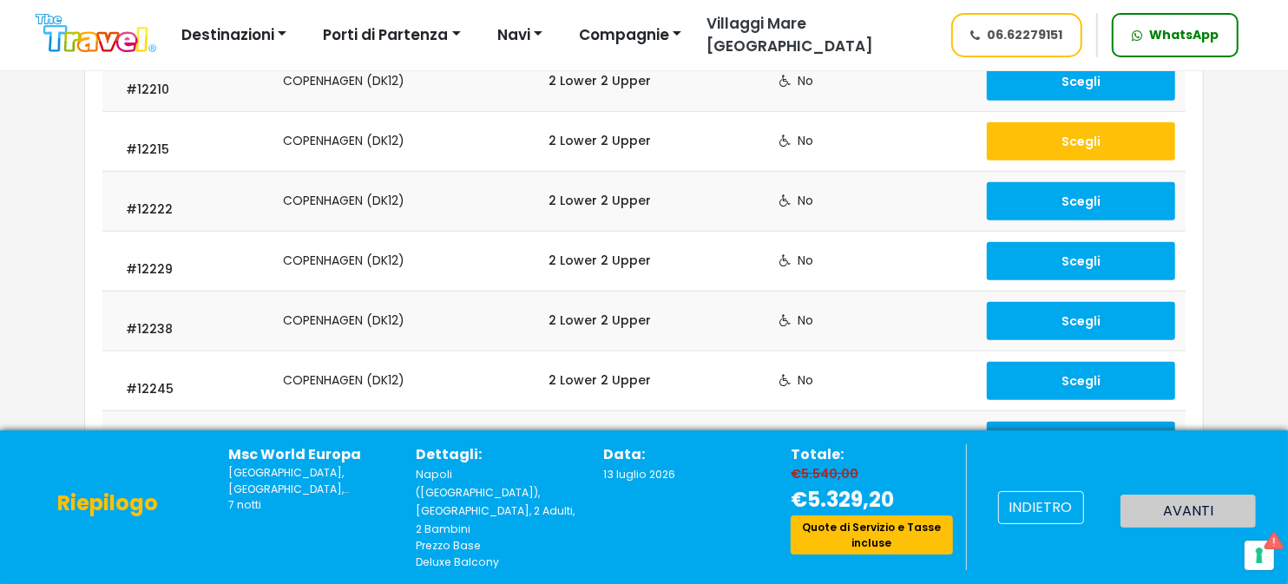
scroll to position [520, 0]
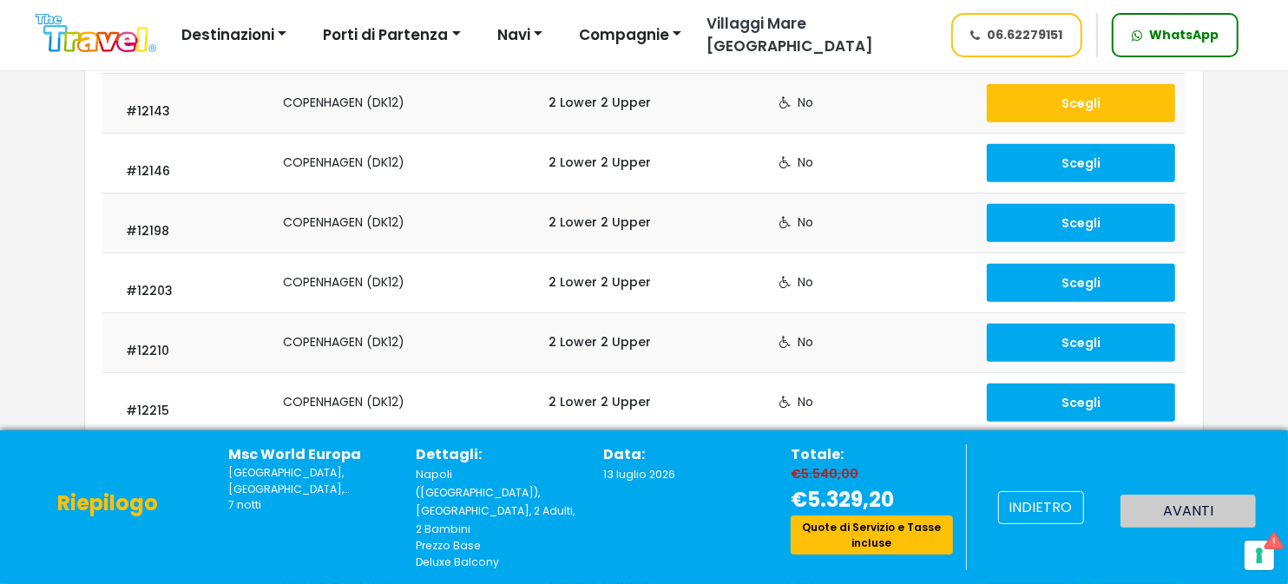
click at [1065, 103] on button "Scegli" at bounding box center [1081, 103] width 188 height 38
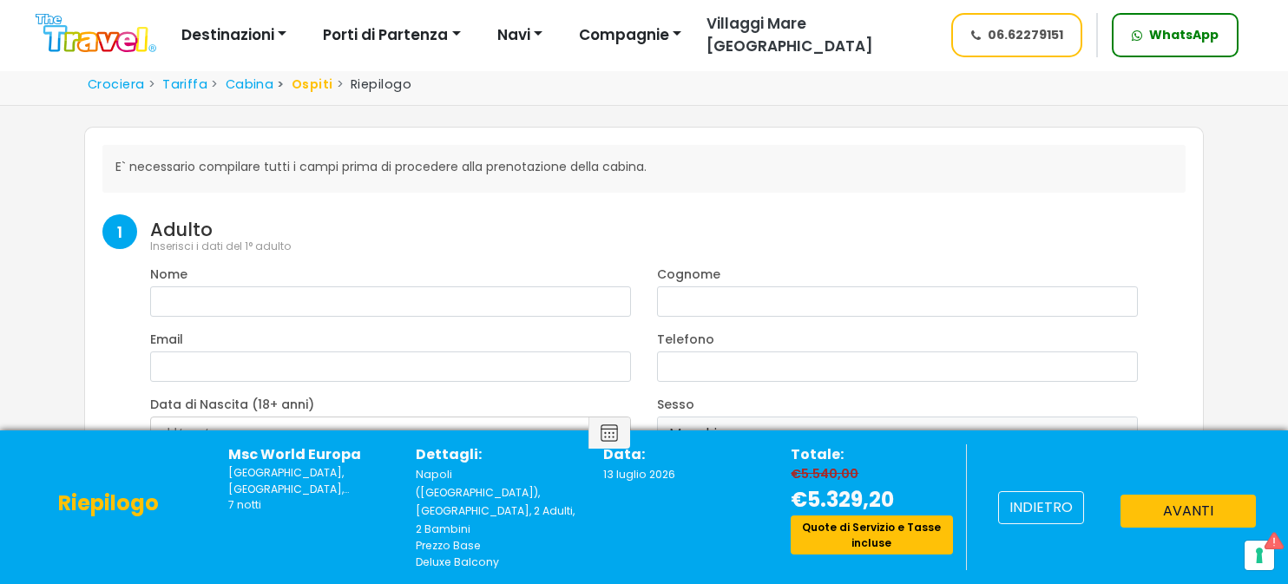
select select "8"
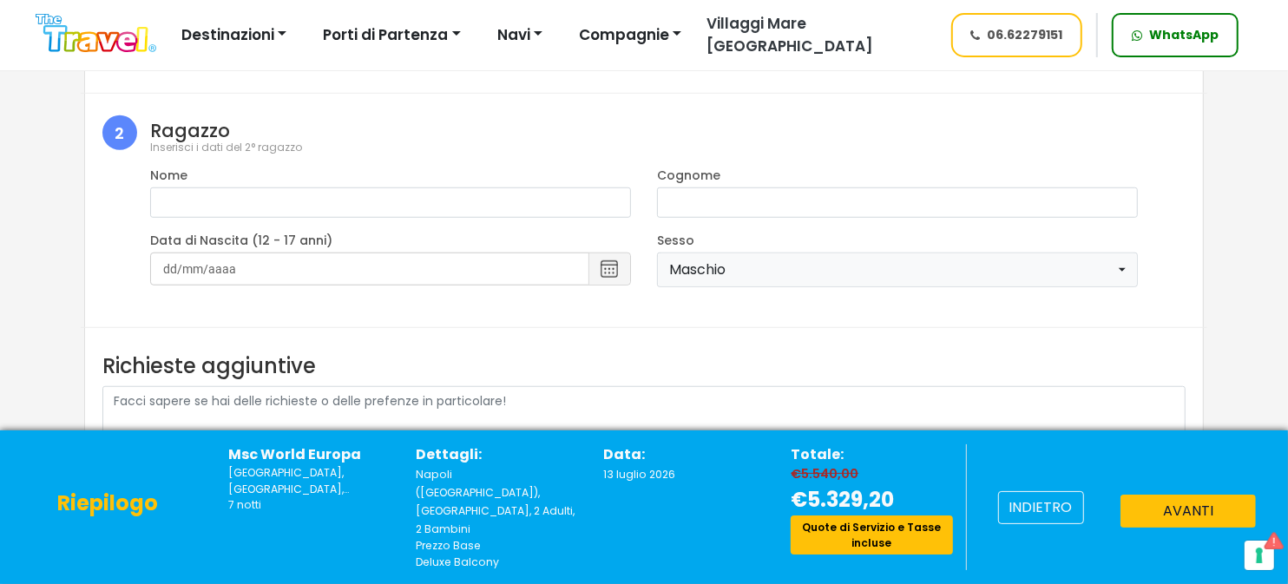
scroll to position [995, 0]
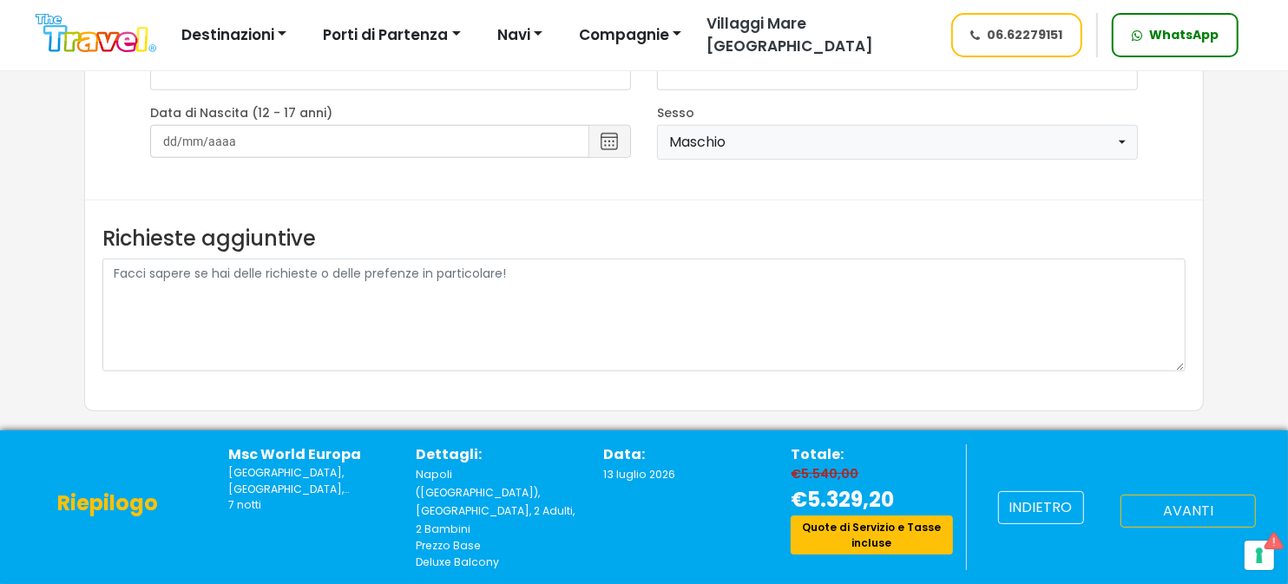
click at [1161, 517] on button "avanti" at bounding box center [1188, 511] width 135 height 33
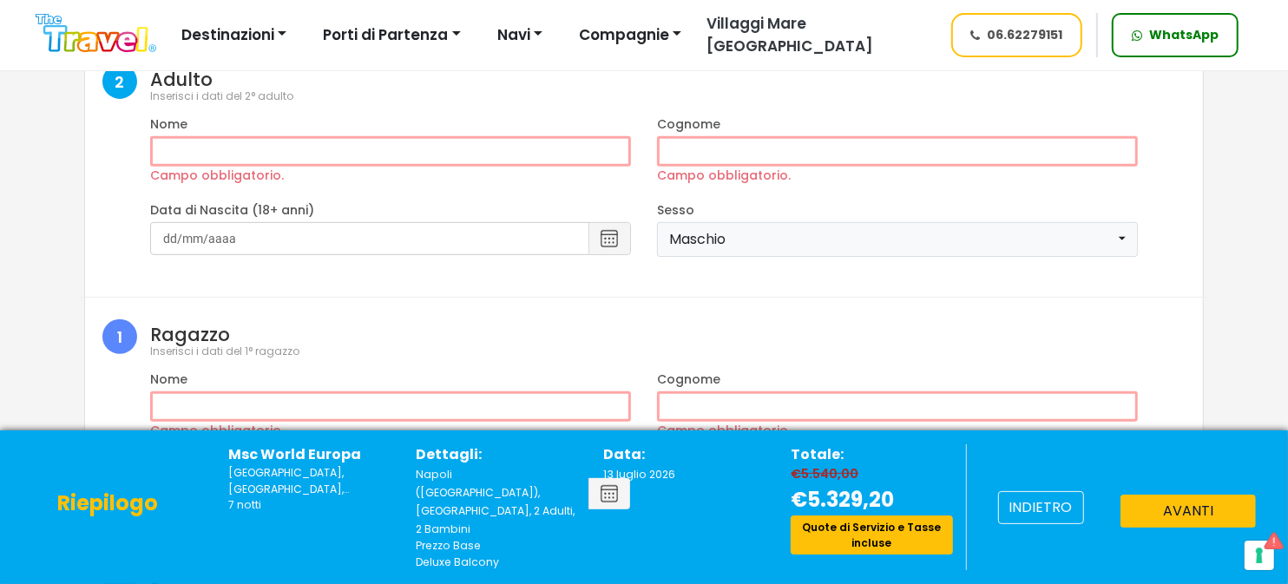
scroll to position [0, 0]
